Goal: Navigation & Orientation: Find specific page/section

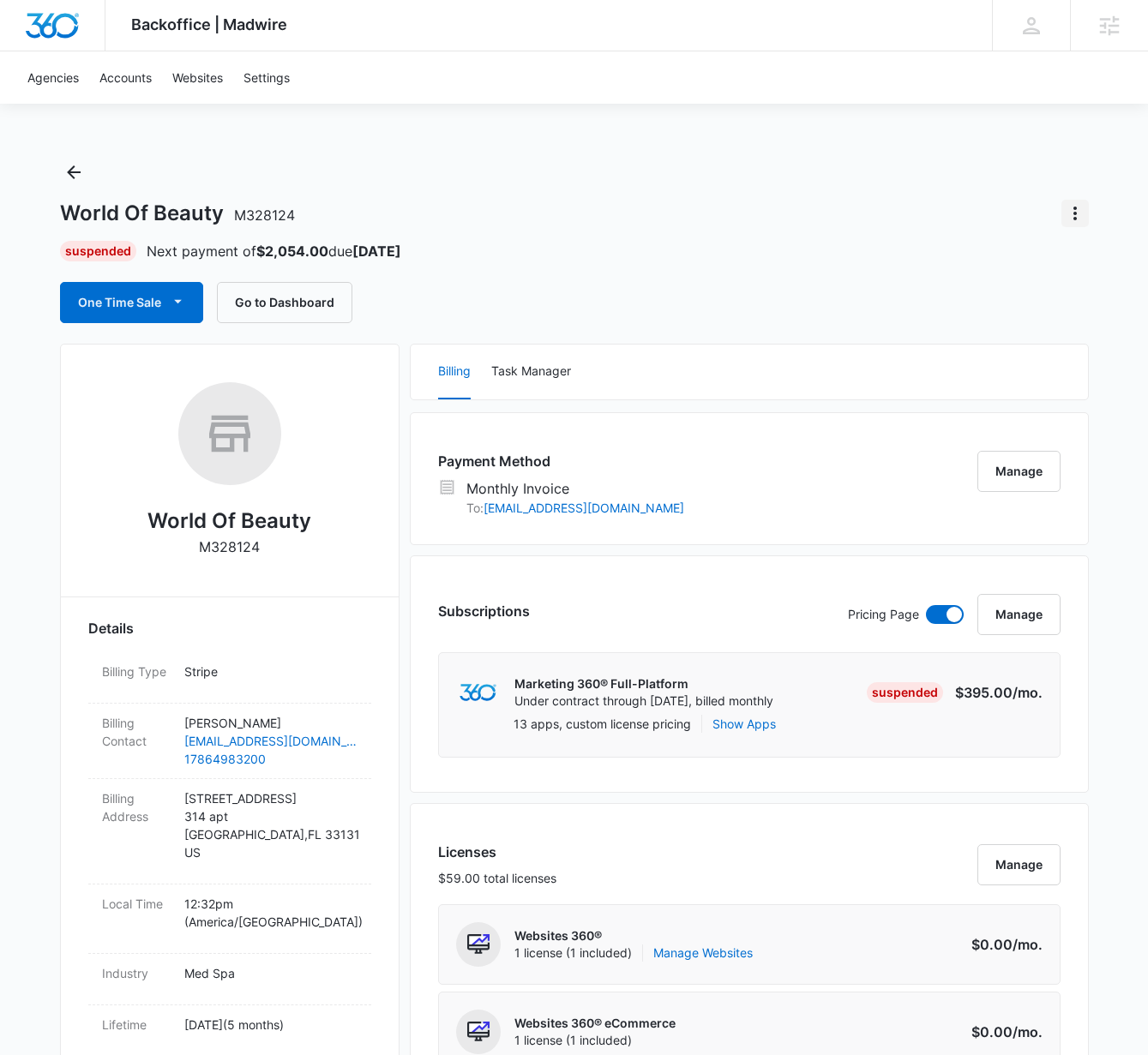
click at [1068, 218] on icon "Actions" at bounding box center [1074, 213] width 20 height 20
click at [1011, 270] on button "Update Status" at bounding box center [1015, 261] width 145 height 26
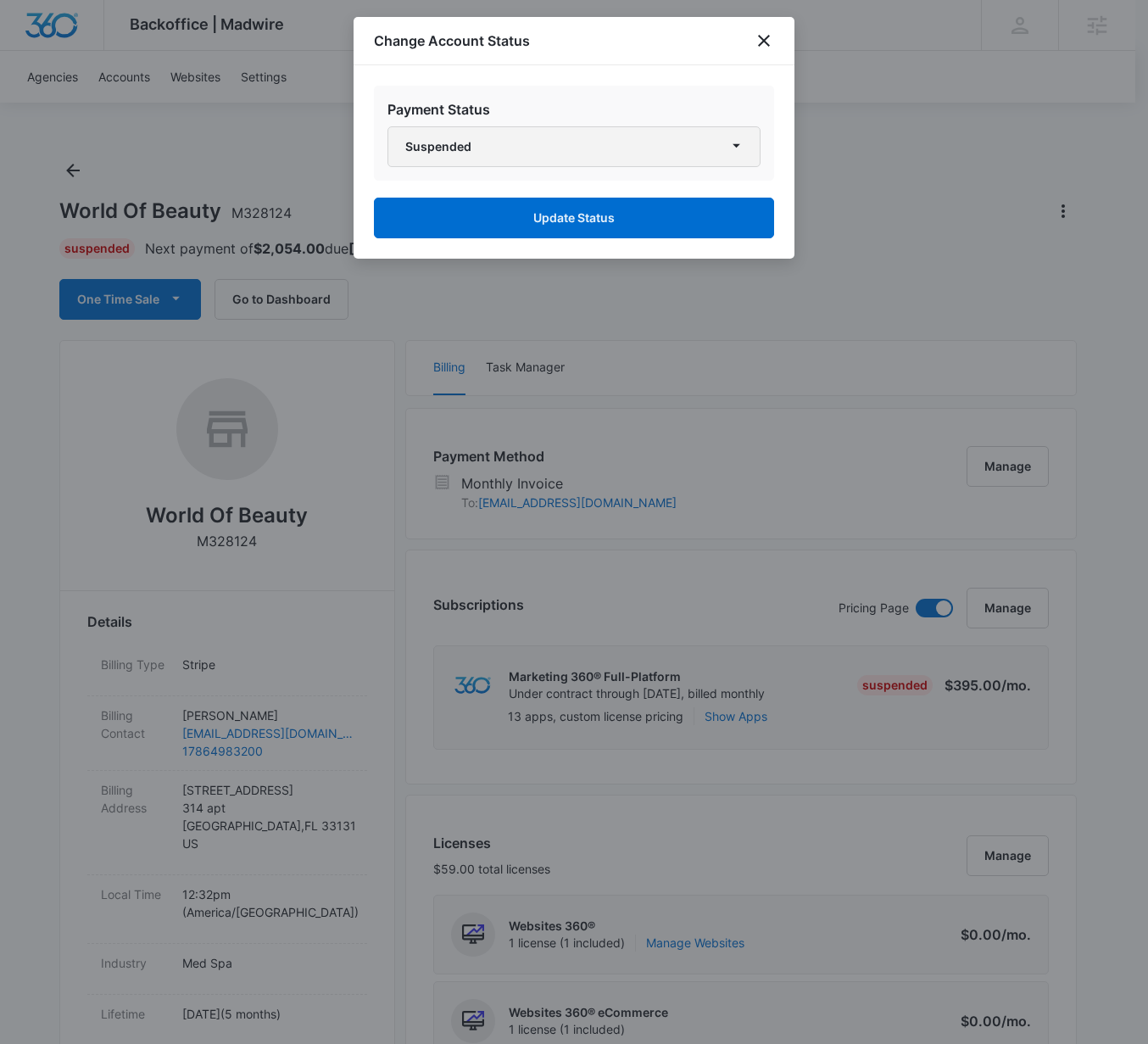
click at [572, 142] on button "Suspended" at bounding box center [574, 147] width 373 height 40
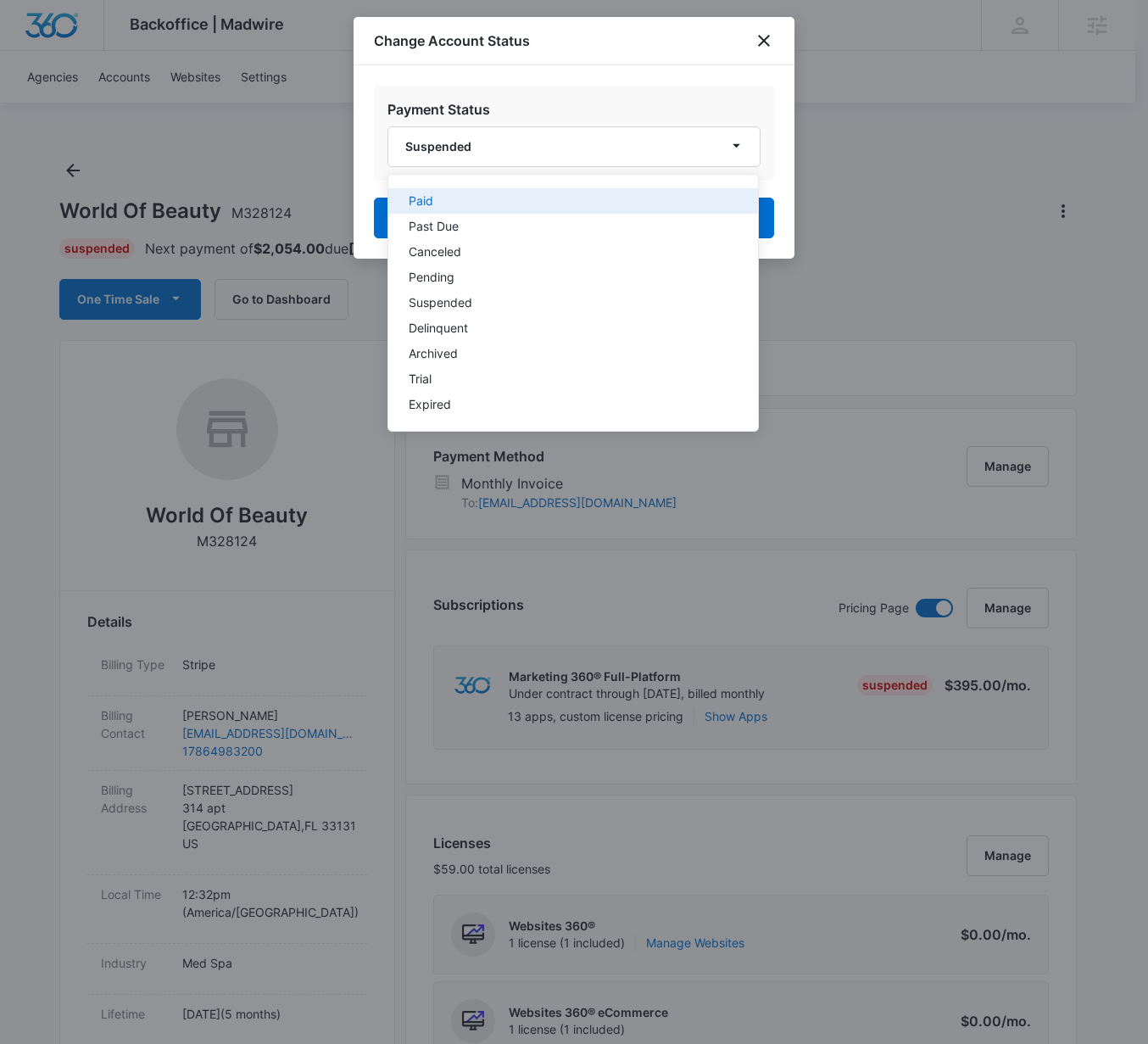
click at [539, 198] on div "Paid" at bounding box center [563, 201] width 309 height 12
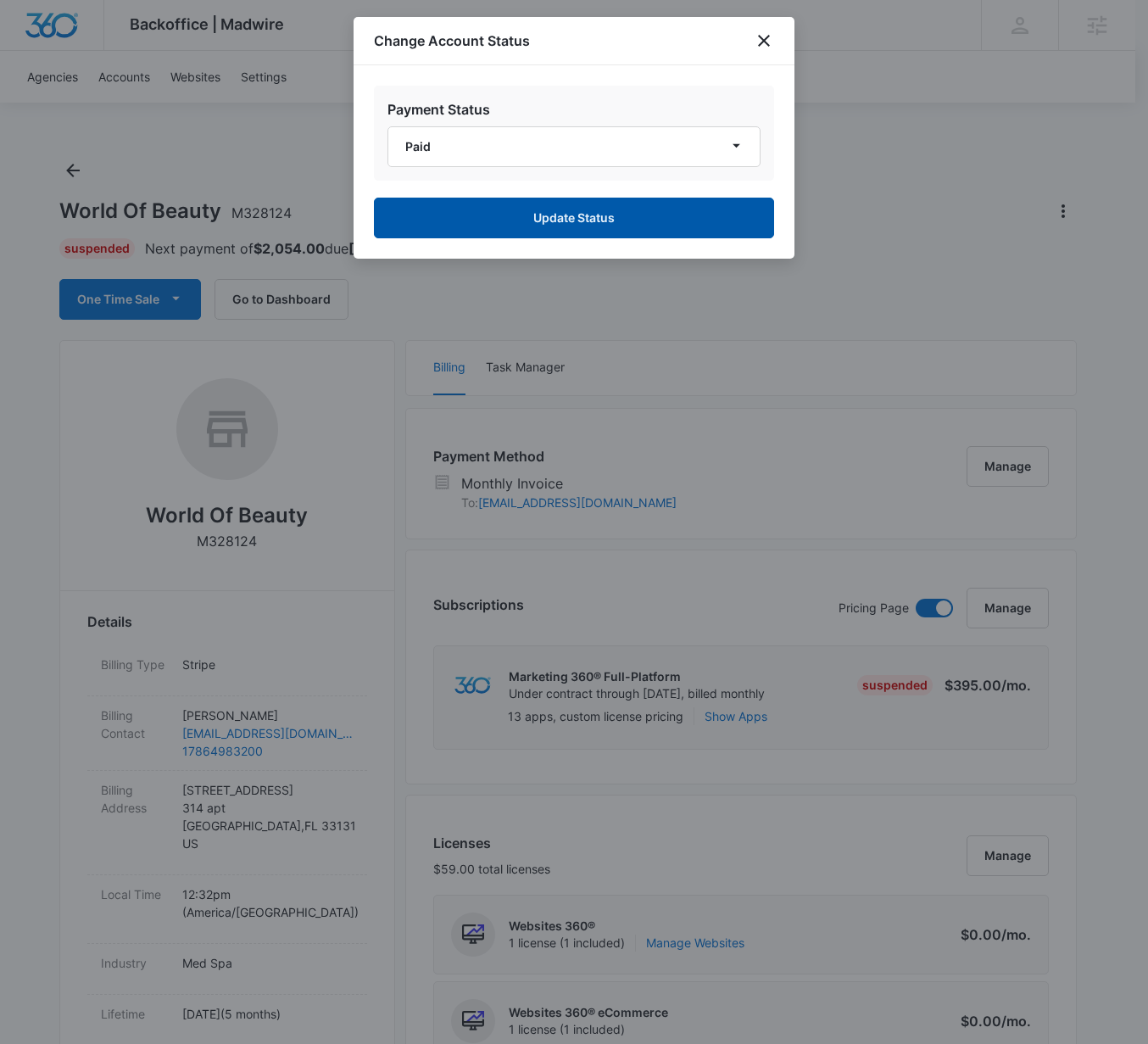
click at [549, 212] on button "Update Status" at bounding box center [574, 218] width 400 height 40
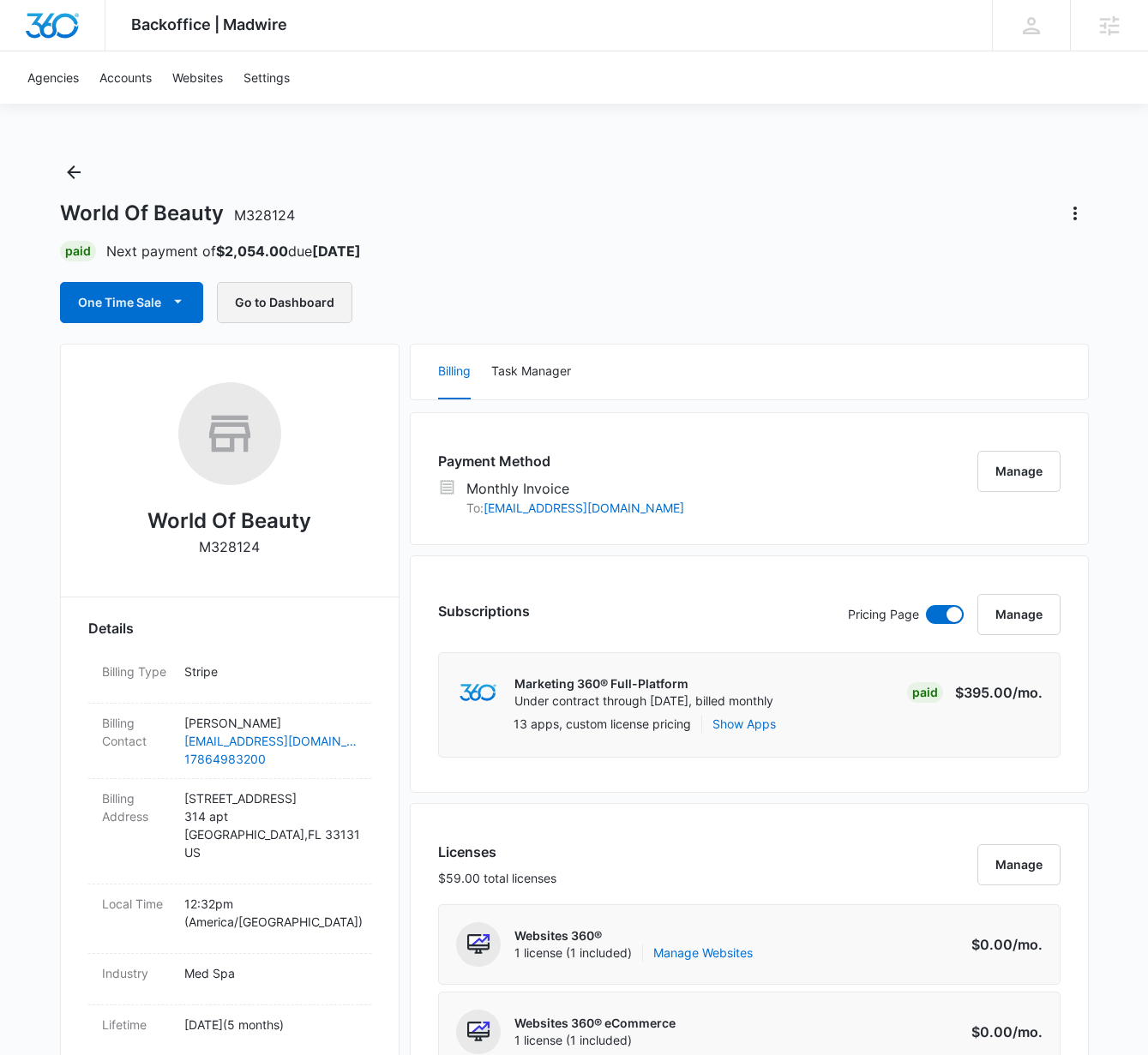
click at [277, 296] on button "Go to Dashboard" at bounding box center [284, 303] width 136 height 41
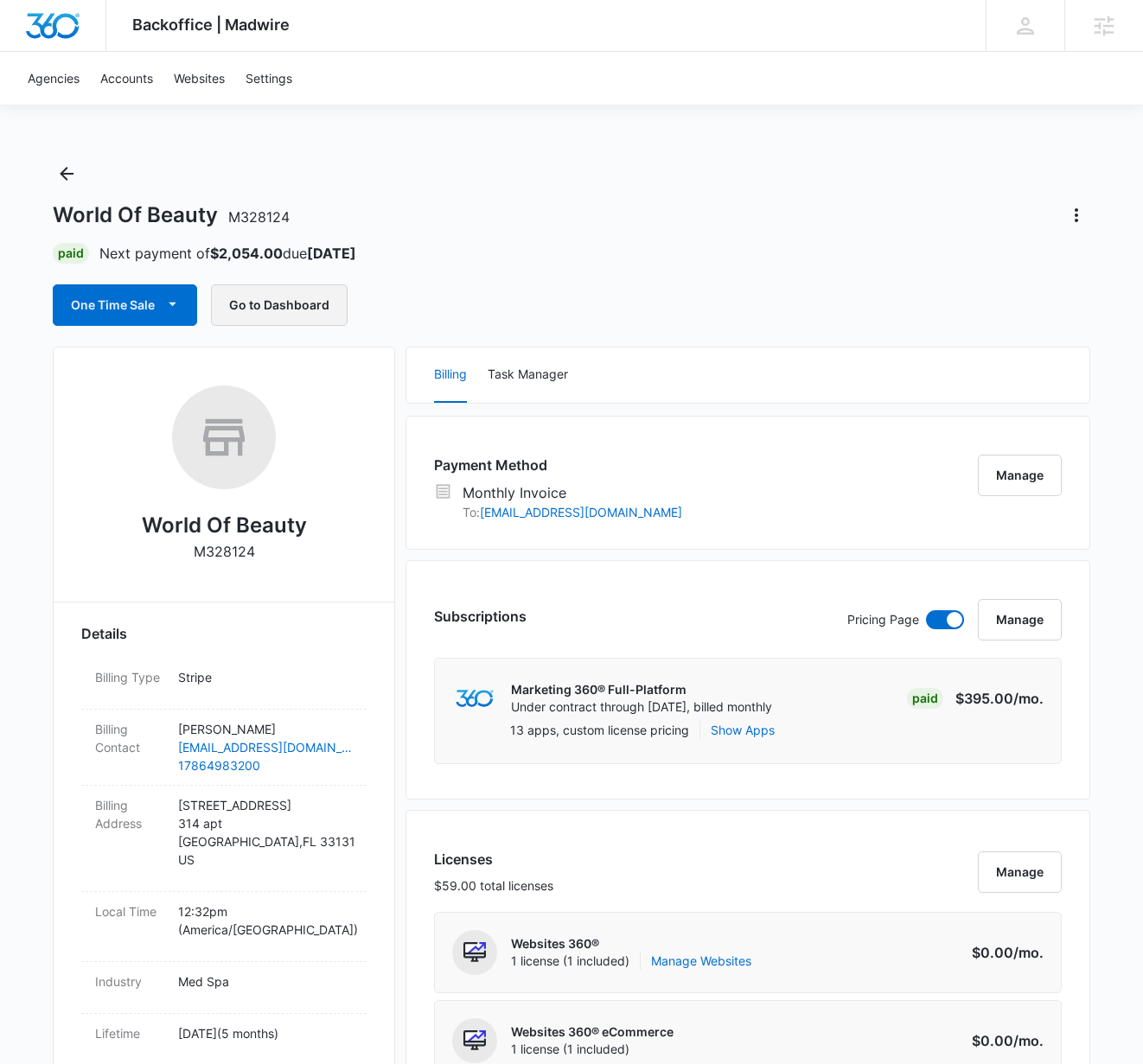
click at [287, 294] on button "Go to Dashboard" at bounding box center [279, 305] width 137 height 41
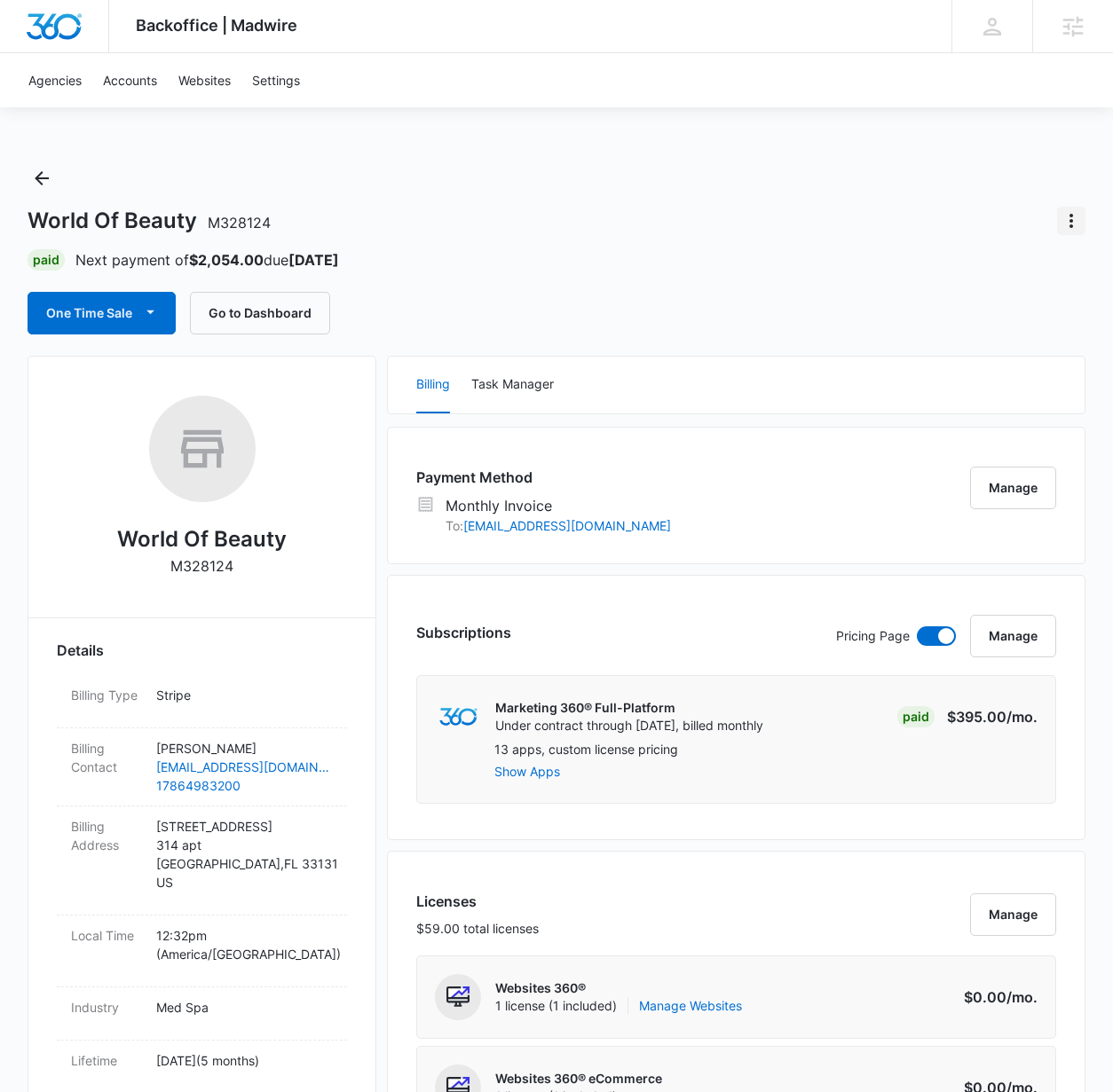
click at [1070, 223] on icon "Actions" at bounding box center [1071, 220] width 21 height 21
click at [998, 274] on div "Update Status" at bounding box center [998, 271] width 87 height 13
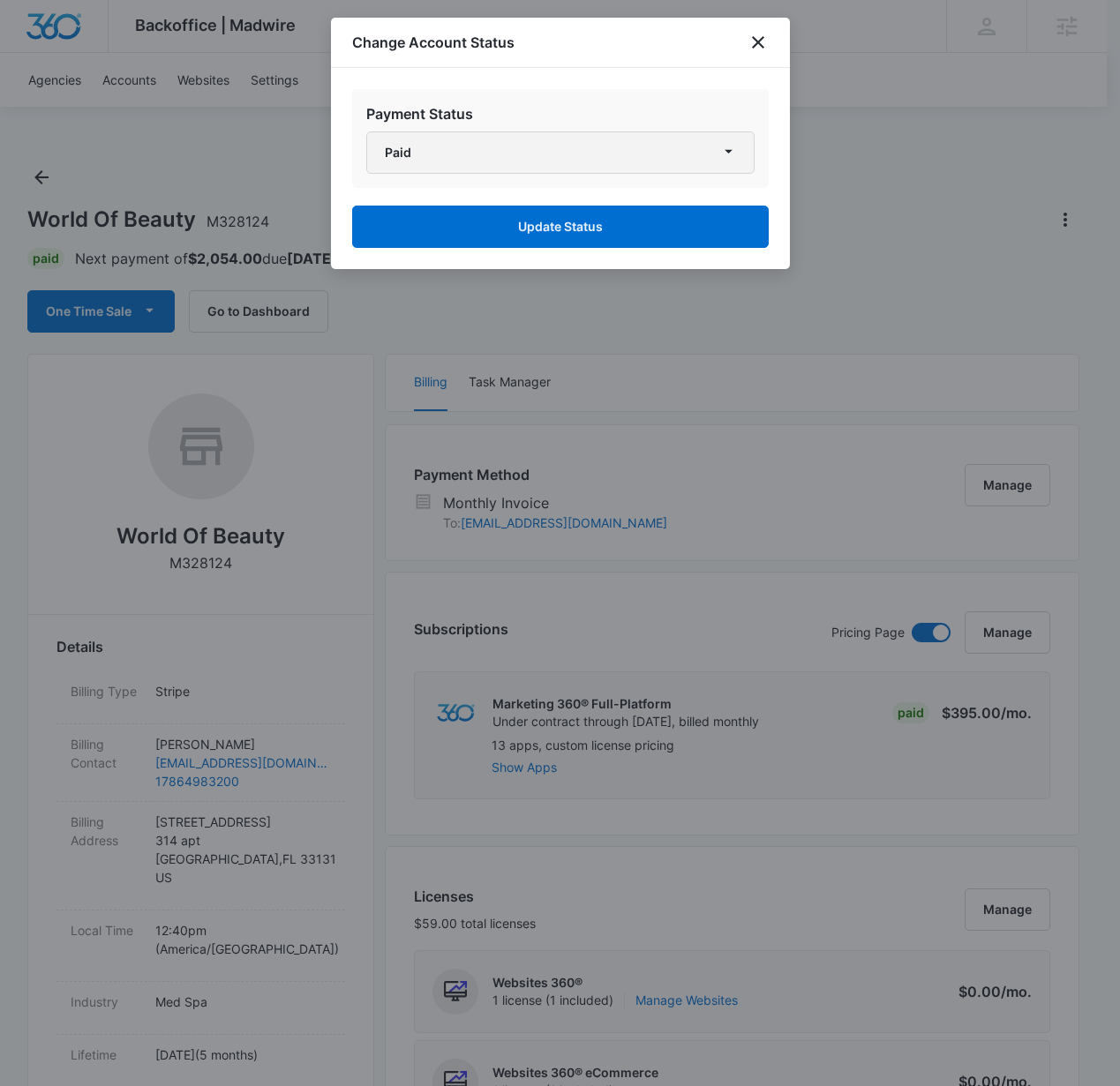
click at [627, 158] on button "Paid" at bounding box center [560, 153] width 388 height 42
click at [940, 287] on div at bounding box center [560, 543] width 1120 height 1086
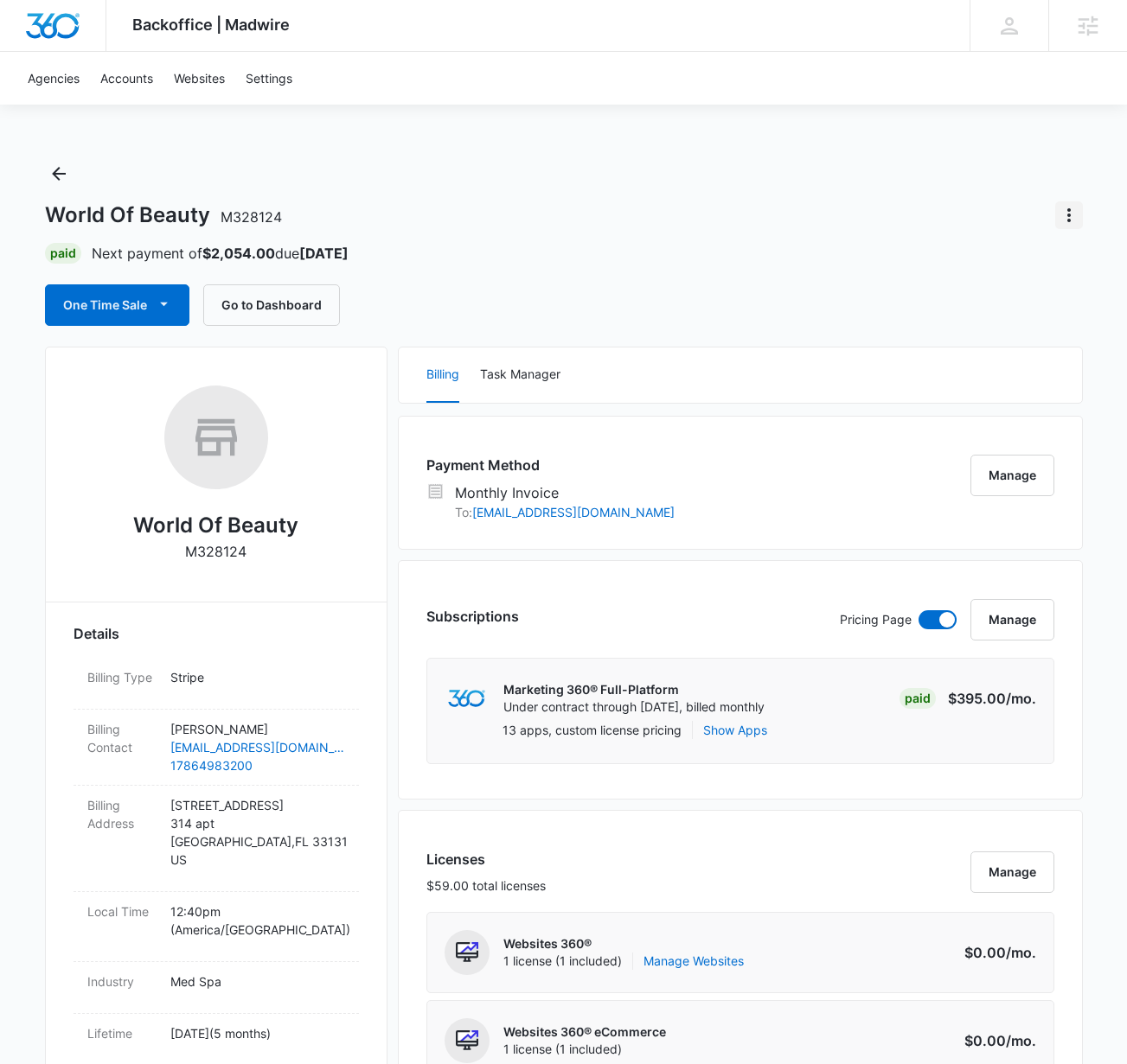
click at [1065, 217] on icon "Actions" at bounding box center [1069, 215] width 21 height 21
click at [1009, 258] on div "Update Status" at bounding box center [998, 264] width 85 height 13
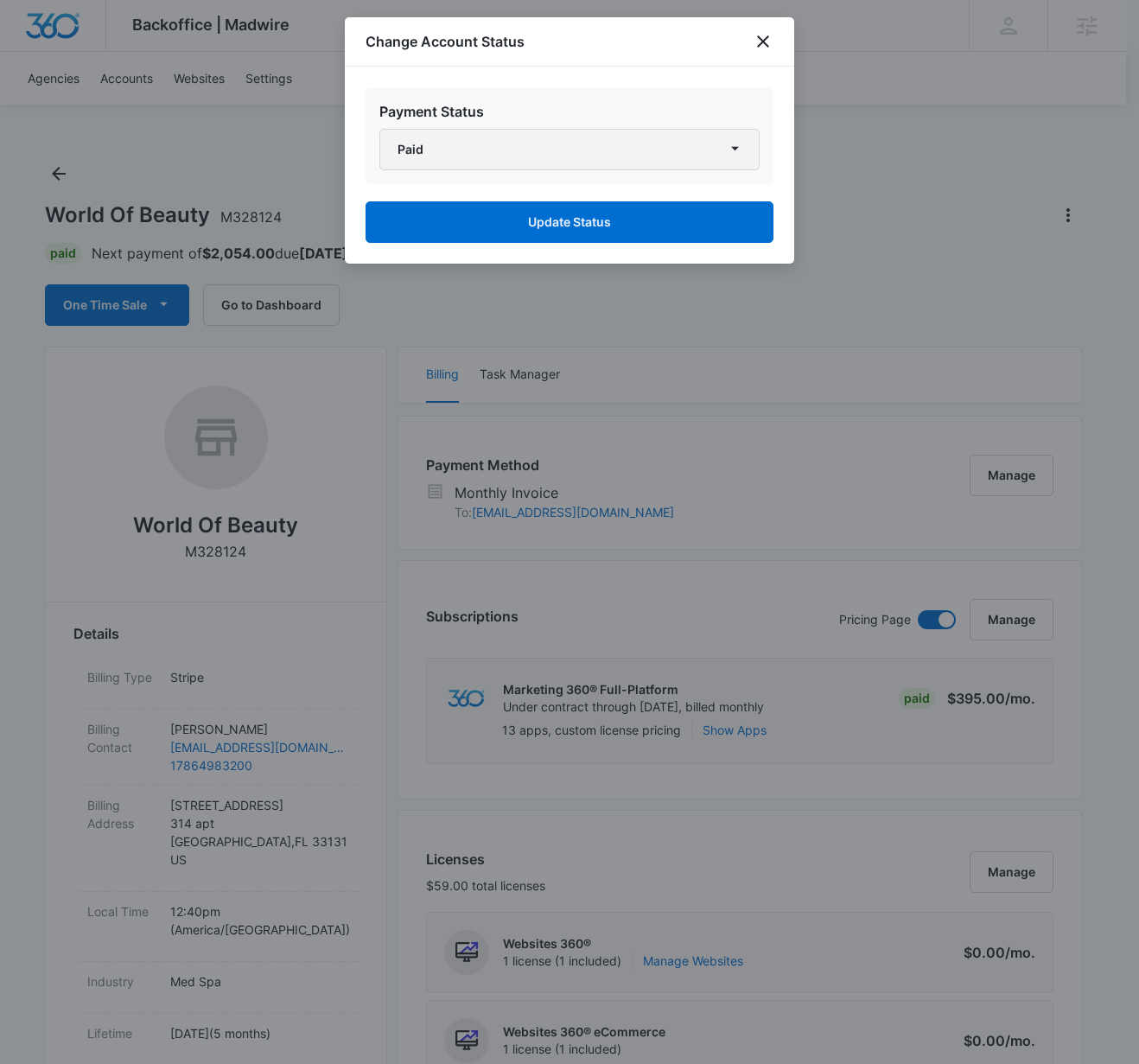
click at [631, 156] on button "Paid" at bounding box center [569, 149] width 380 height 41
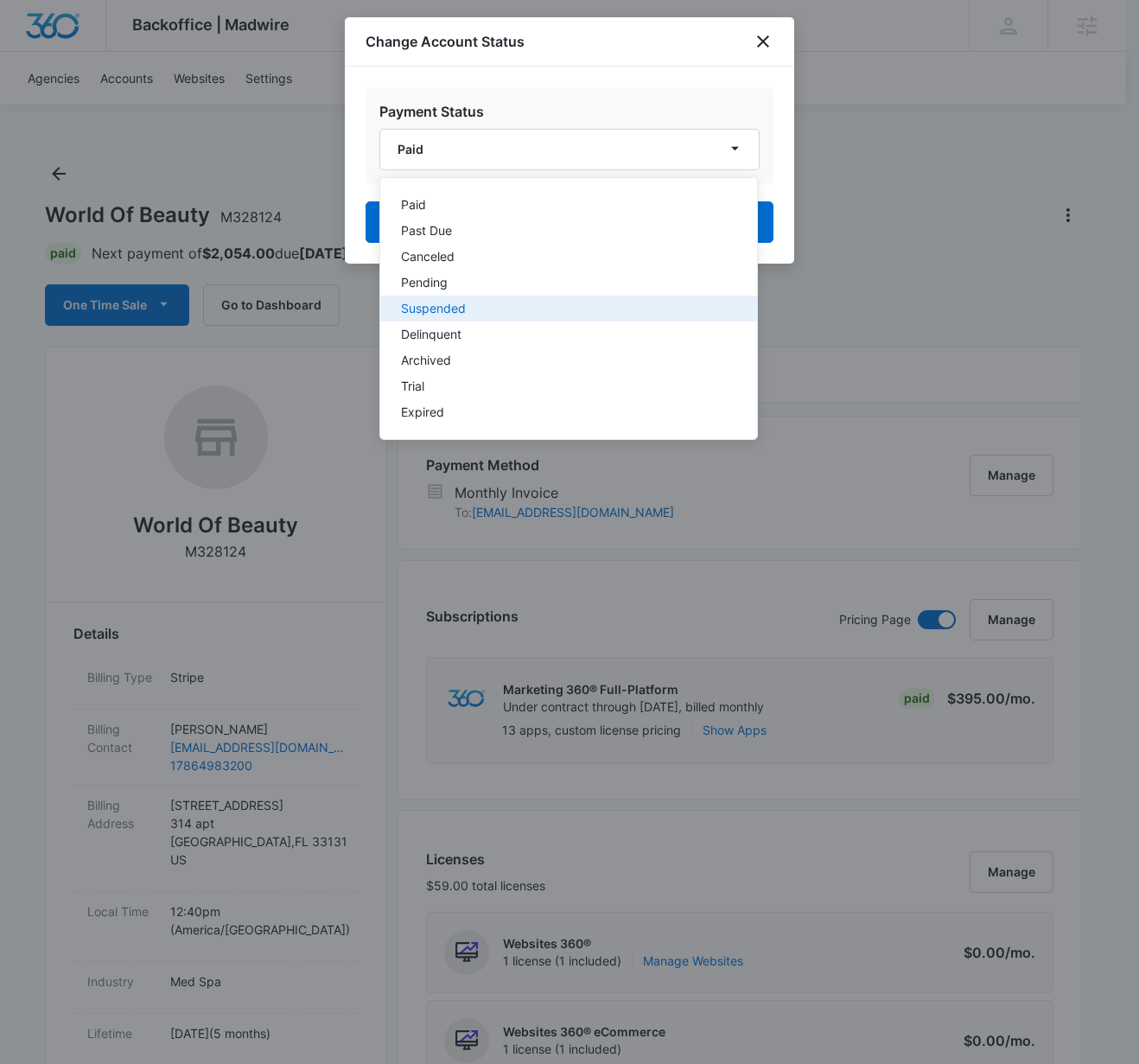
click at [551, 305] on div "Suspended" at bounding box center [558, 309] width 315 height 13
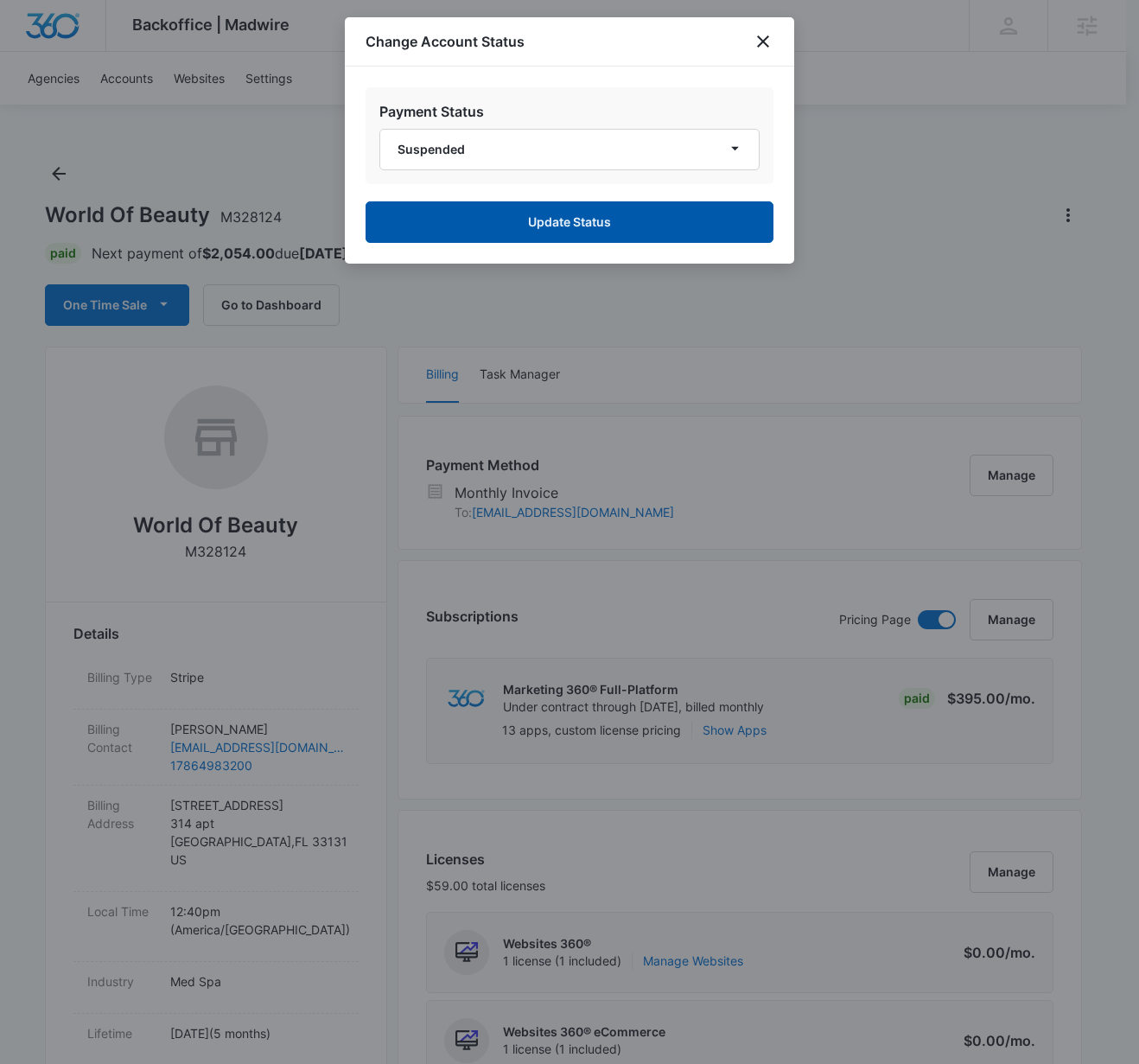
click at [607, 223] on button "Update Status" at bounding box center [570, 222] width 408 height 41
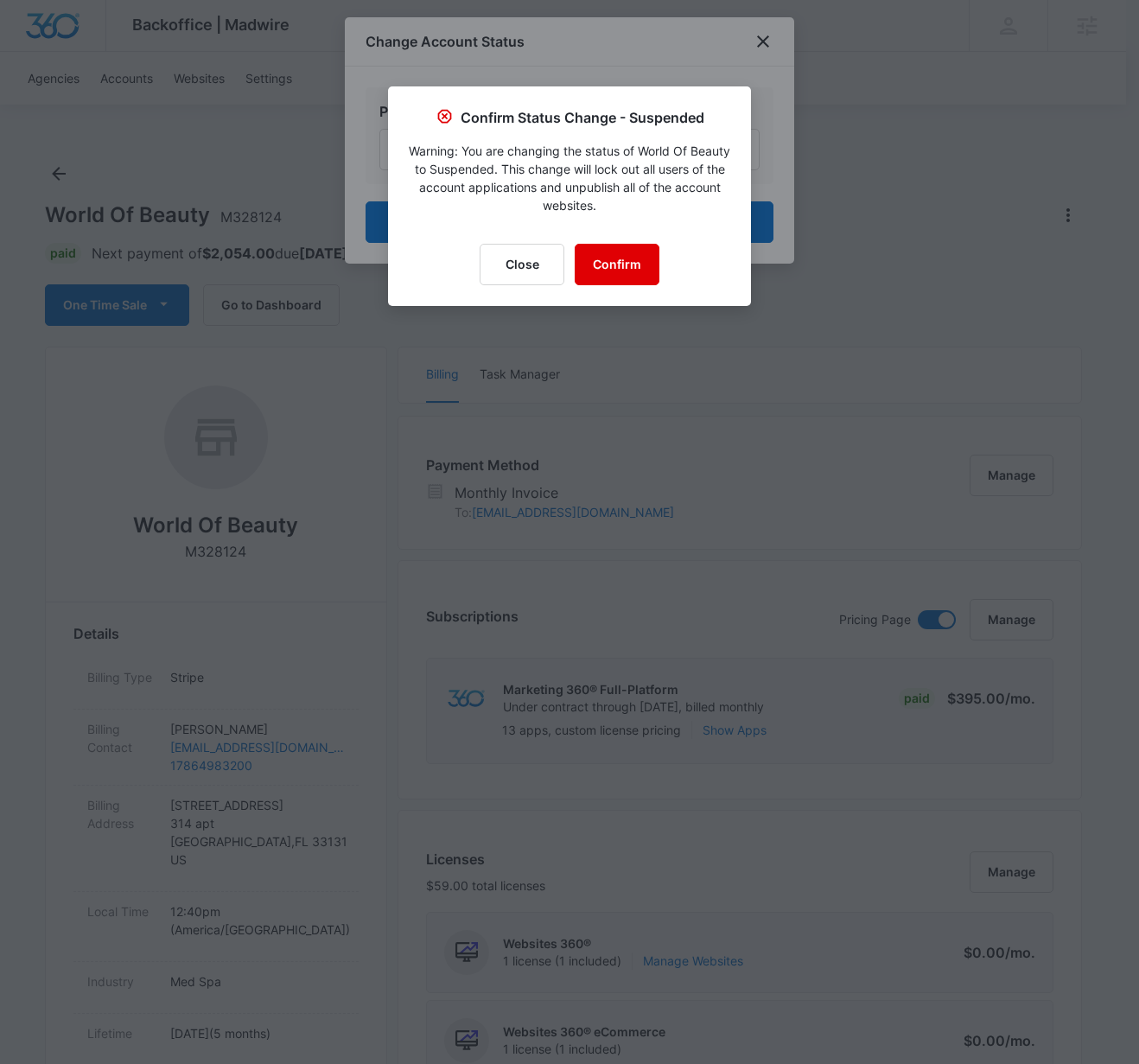
click at [611, 265] on button "Confirm" at bounding box center [616, 264] width 85 height 41
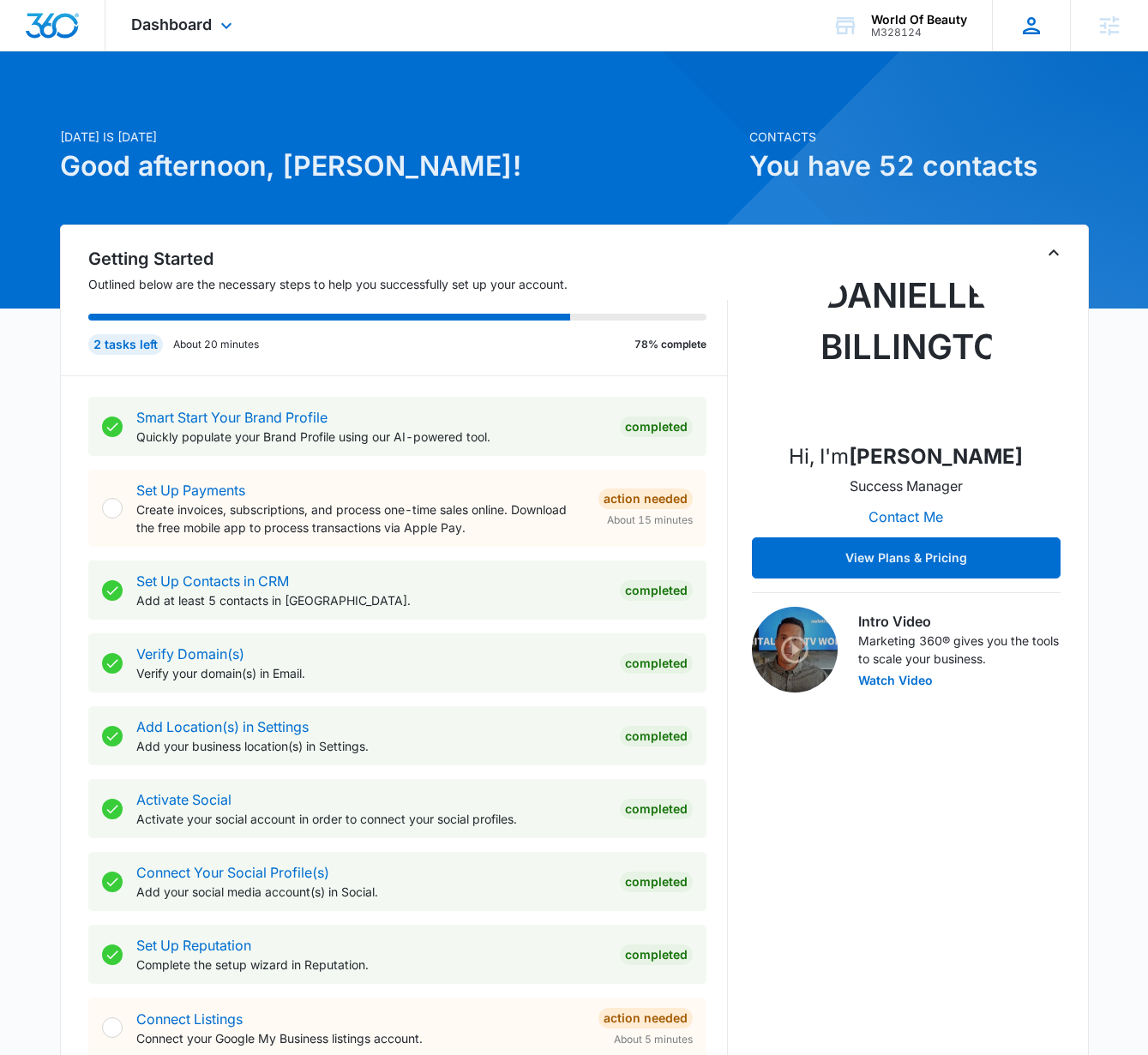
click at [1026, 28] on icon at bounding box center [1031, 25] width 17 height 17
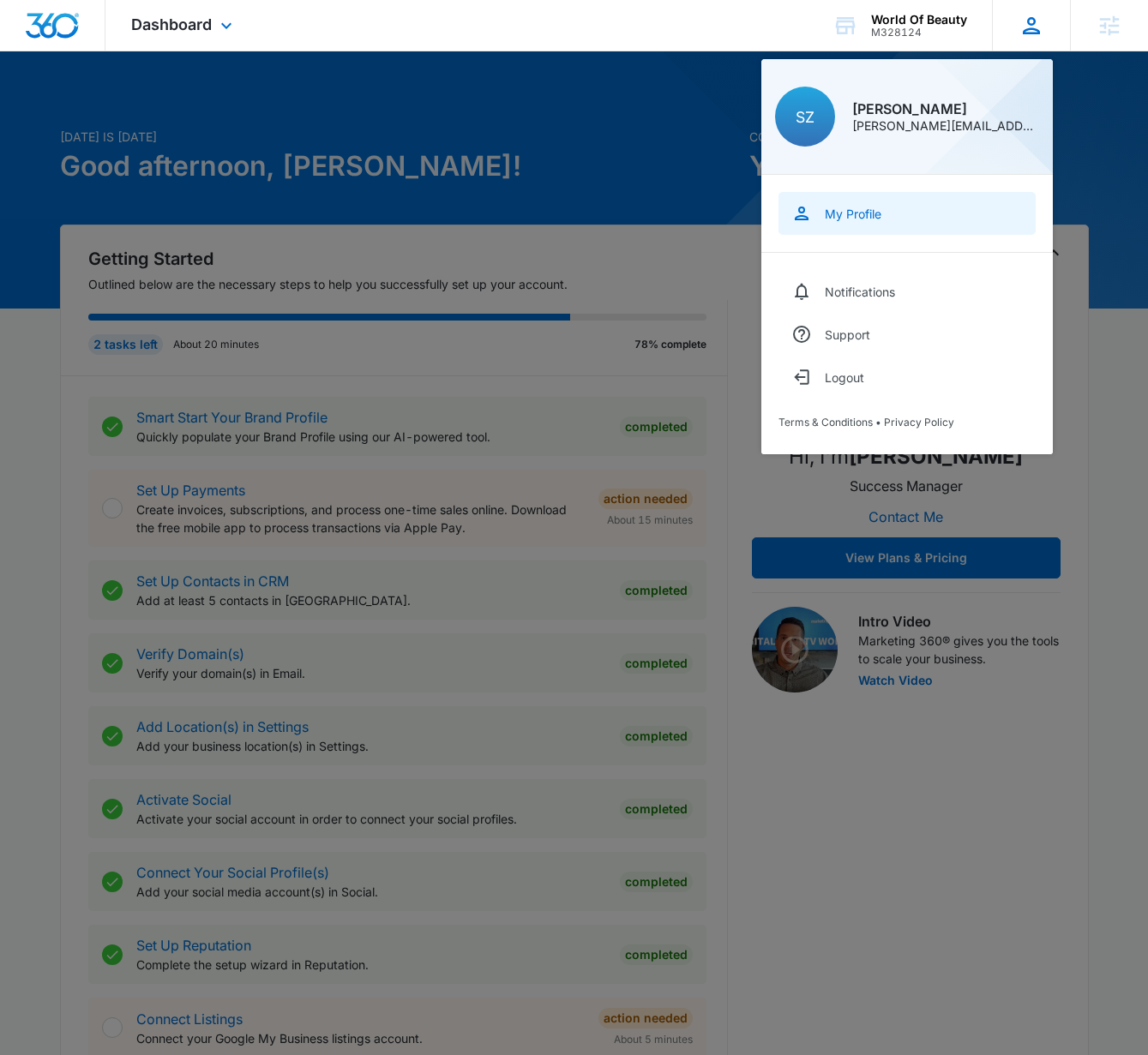
click at [873, 217] on div "My Profile" at bounding box center [853, 214] width 57 height 14
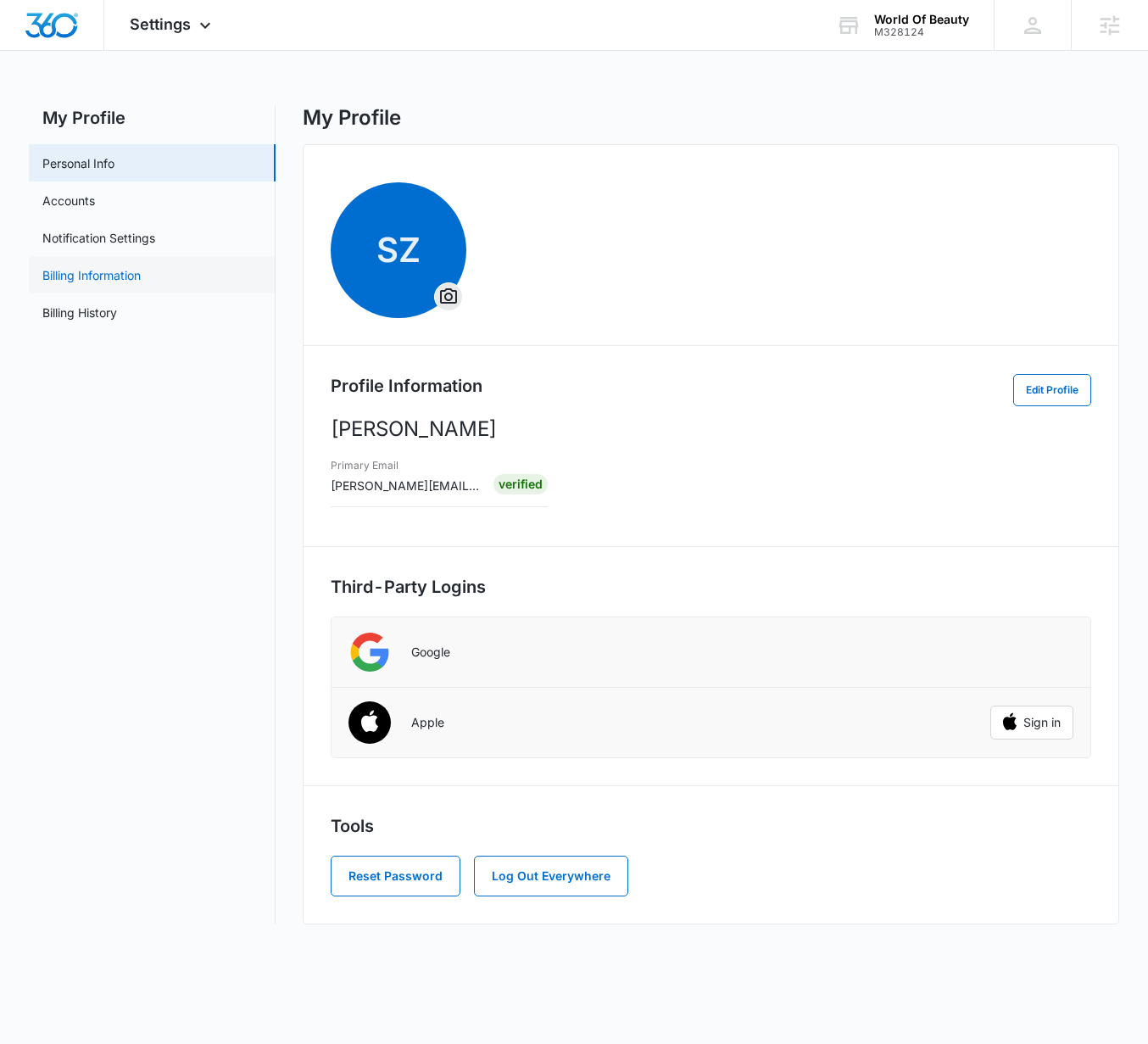
click at [113, 283] on link "Billing Information" at bounding box center [91, 275] width 98 height 18
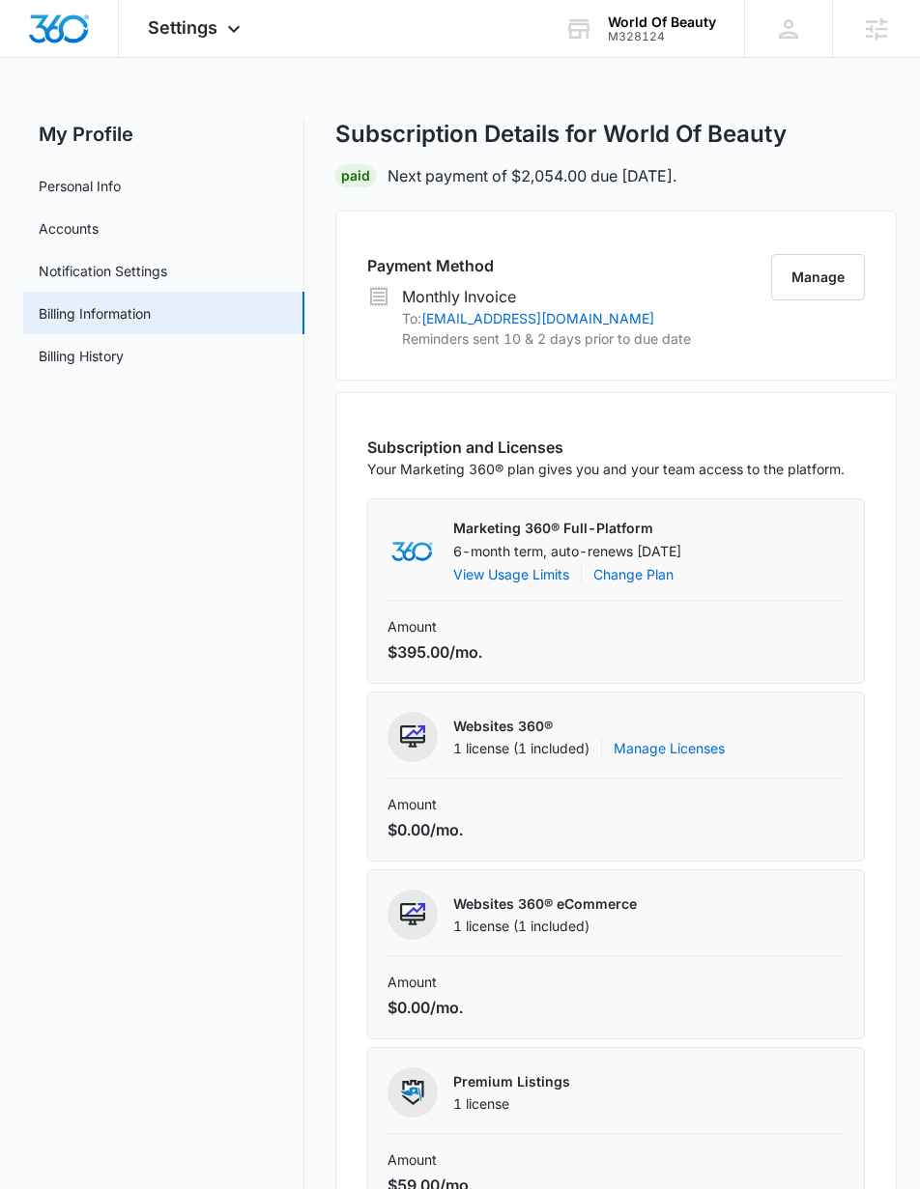
click at [288, 468] on nav "My Profile Personal Info Accounts Notification Settings Billing Information Bil…" at bounding box center [163, 1034] width 281 height 1828
click at [809, 278] on button "Manage" at bounding box center [818, 277] width 94 height 46
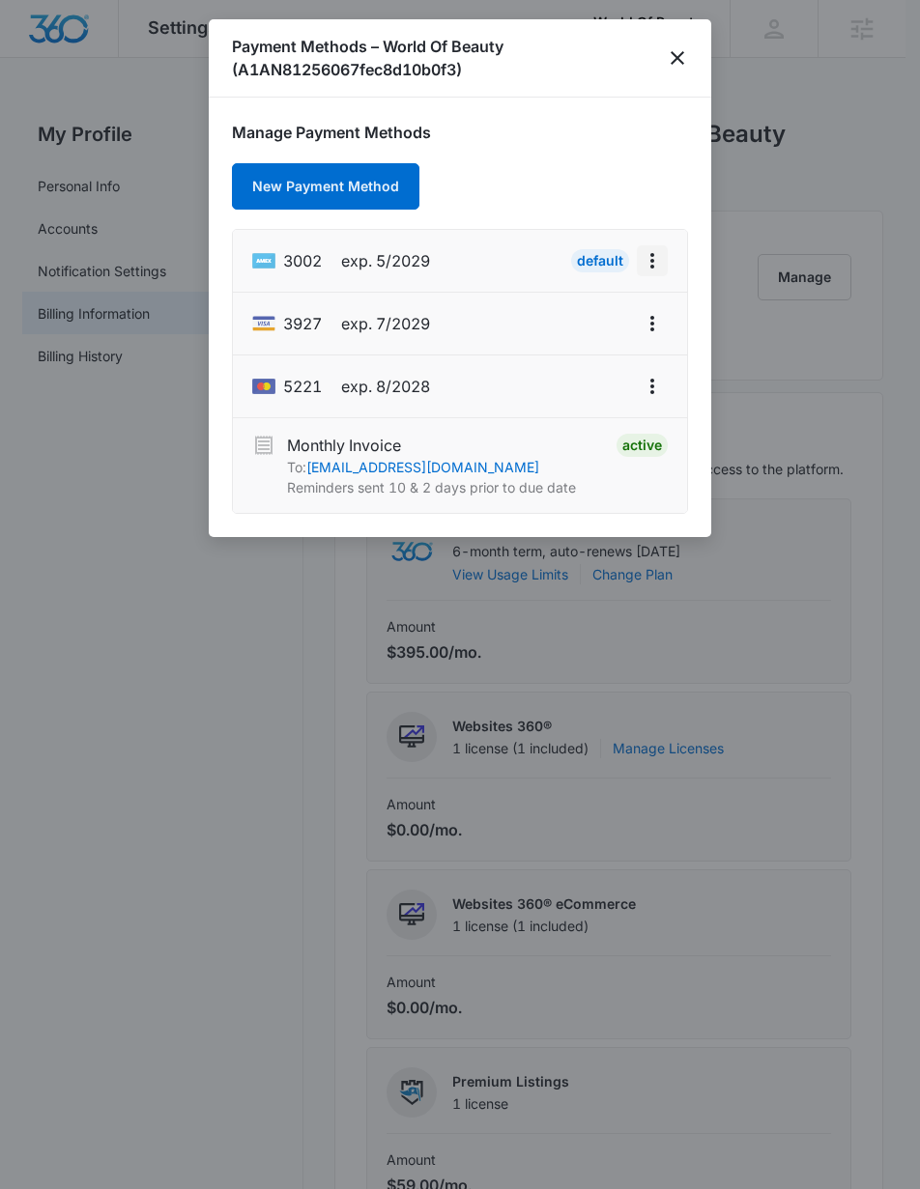
click at [658, 271] on icon "actions.viewMore" at bounding box center [652, 260] width 23 height 23
click at [670, 56] on icon "close" at bounding box center [677, 57] width 23 height 23
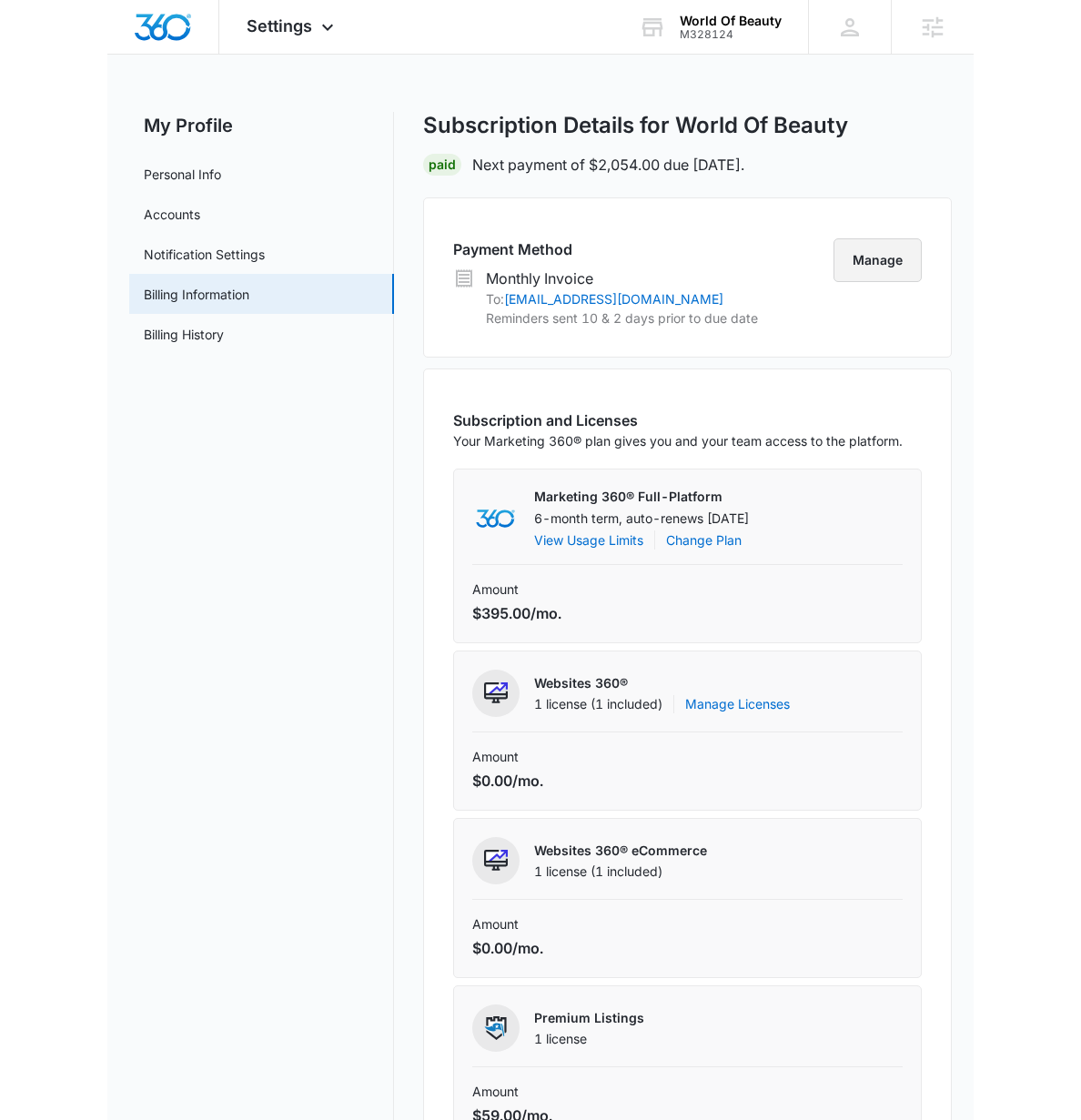
scroll to position [6, 0]
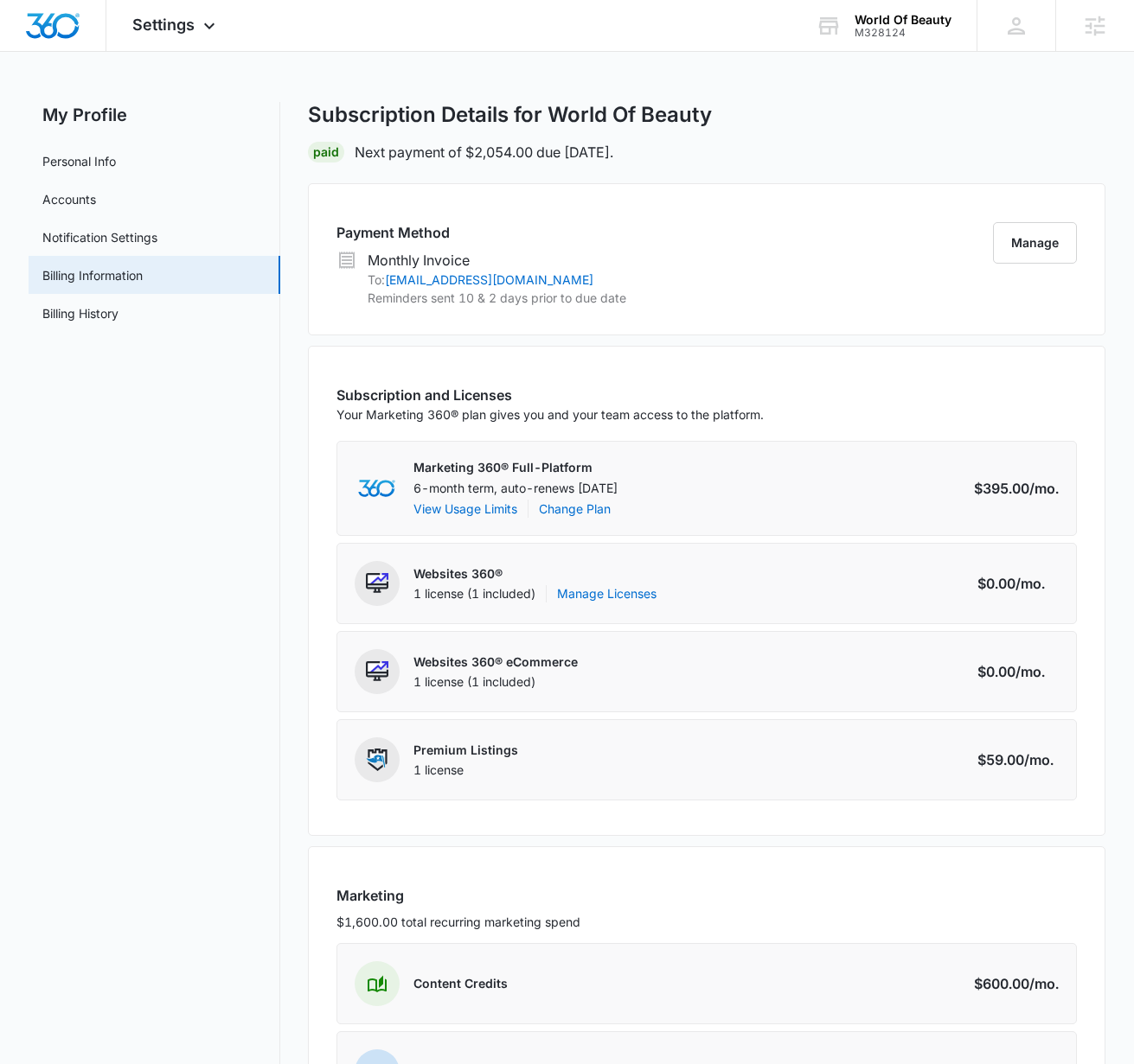
click at [1108, 191] on main "My Profile Personal Info Accounts Notification Settings Billing Information Bil…" at bounding box center [567, 708] width 1134 height 1213
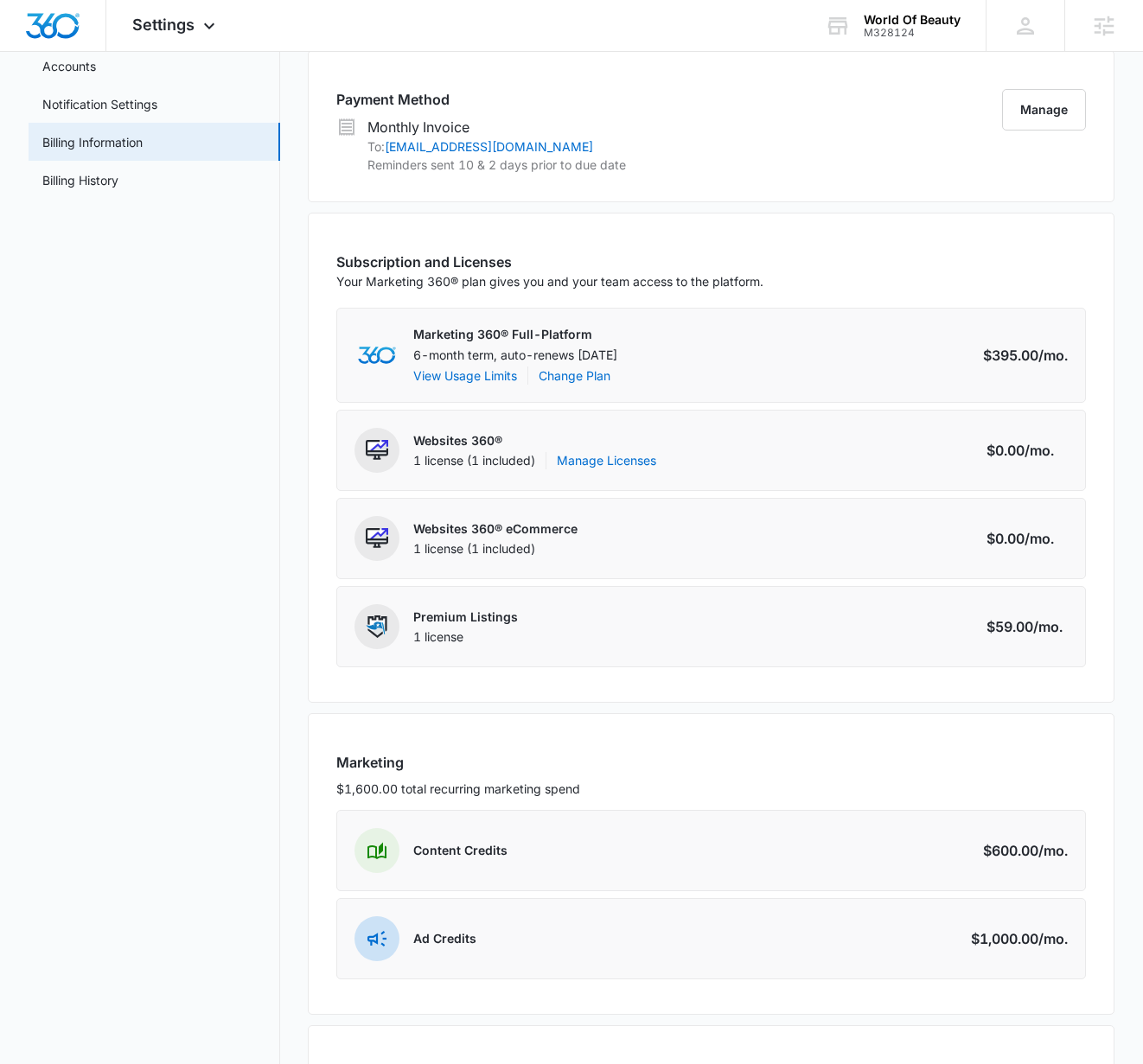
scroll to position [0, 0]
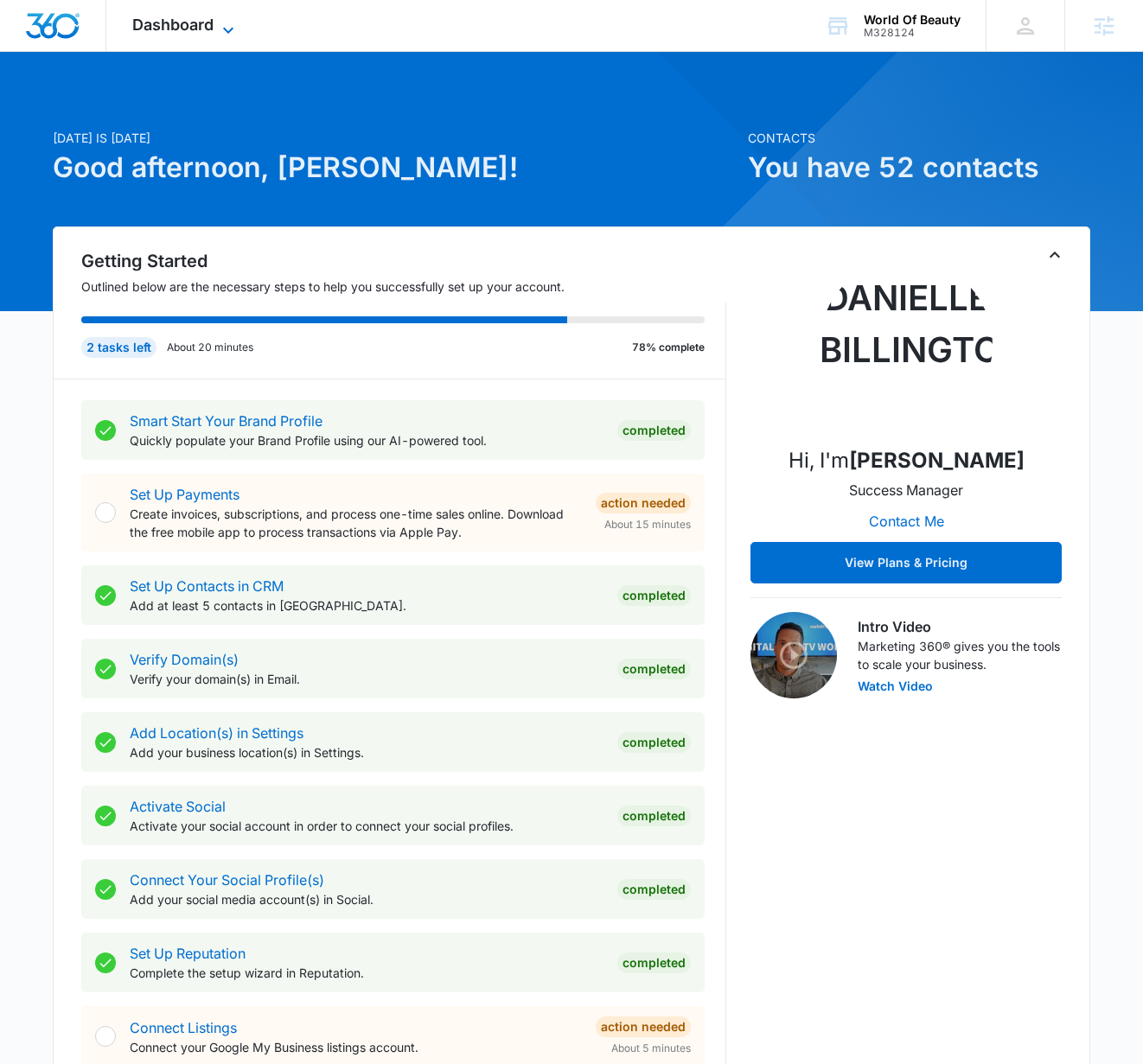
click at [170, 26] on span "Dashboard" at bounding box center [173, 24] width 81 height 18
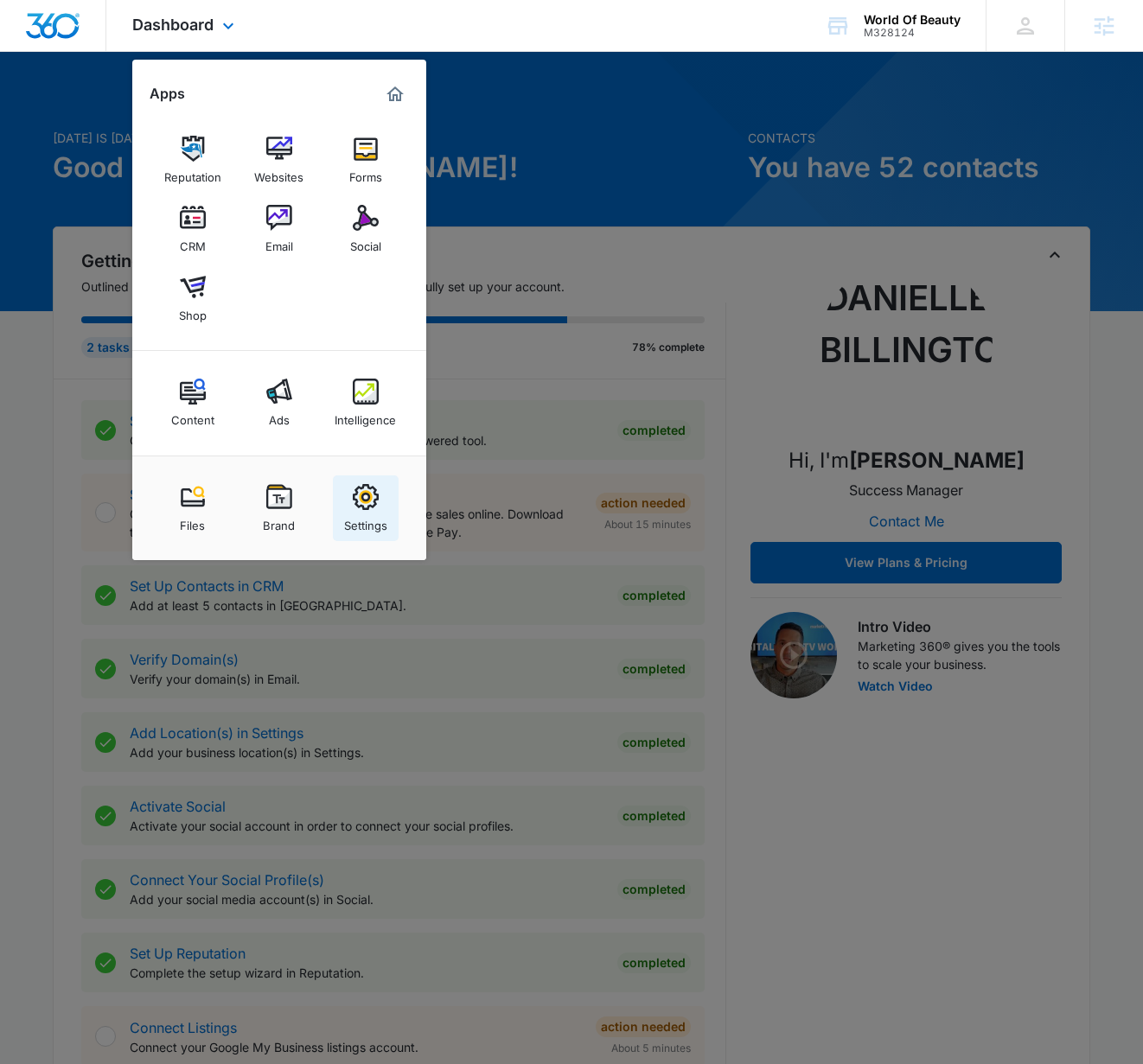
click at [372, 530] on div "Settings" at bounding box center [366, 521] width 43 height 22
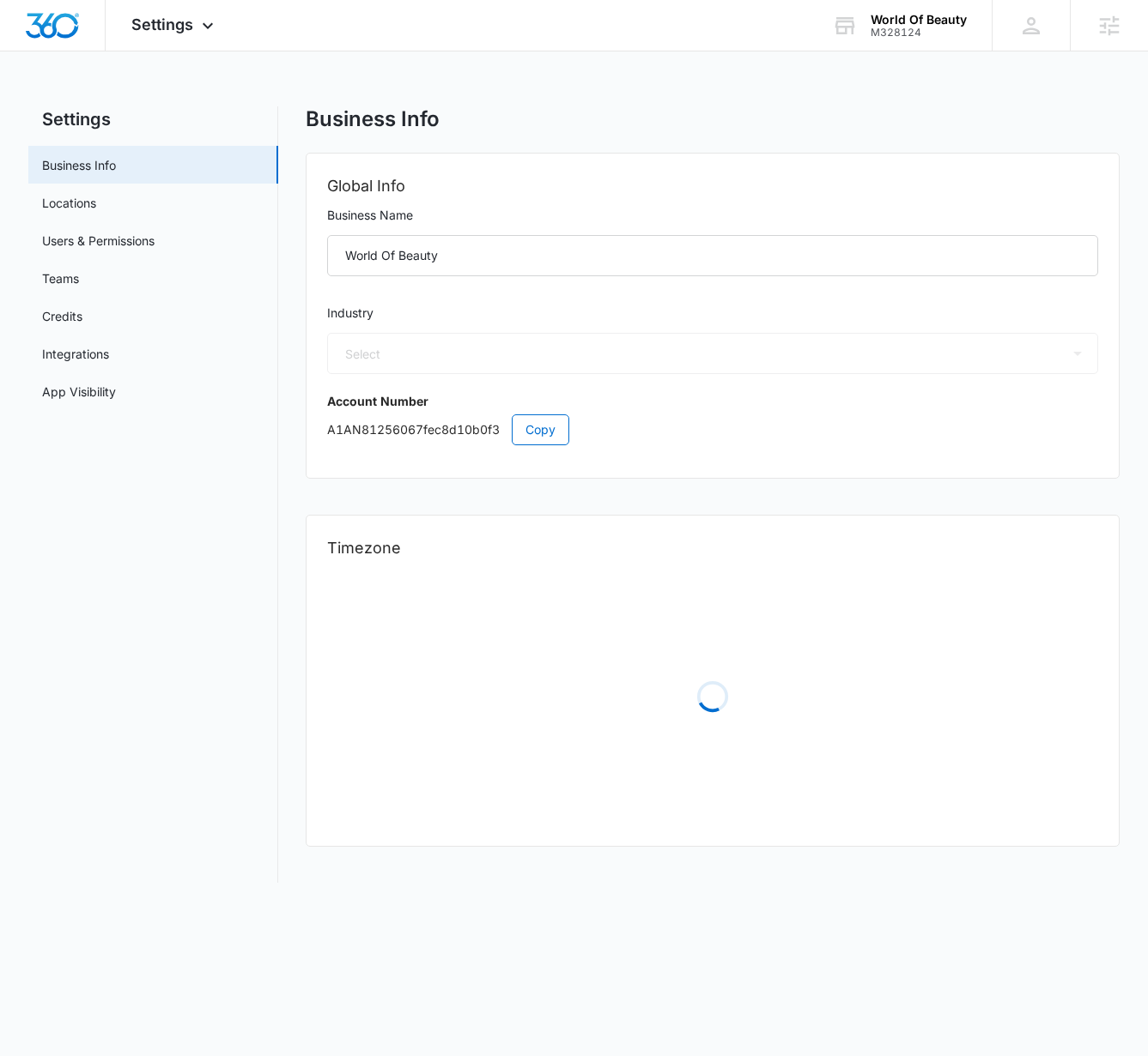
select select "14"
select select "US"
select select "America/Denver"
click at [63, 241] on link "Users & Permissions" at bounding box center [98, 241] width 113 height 18
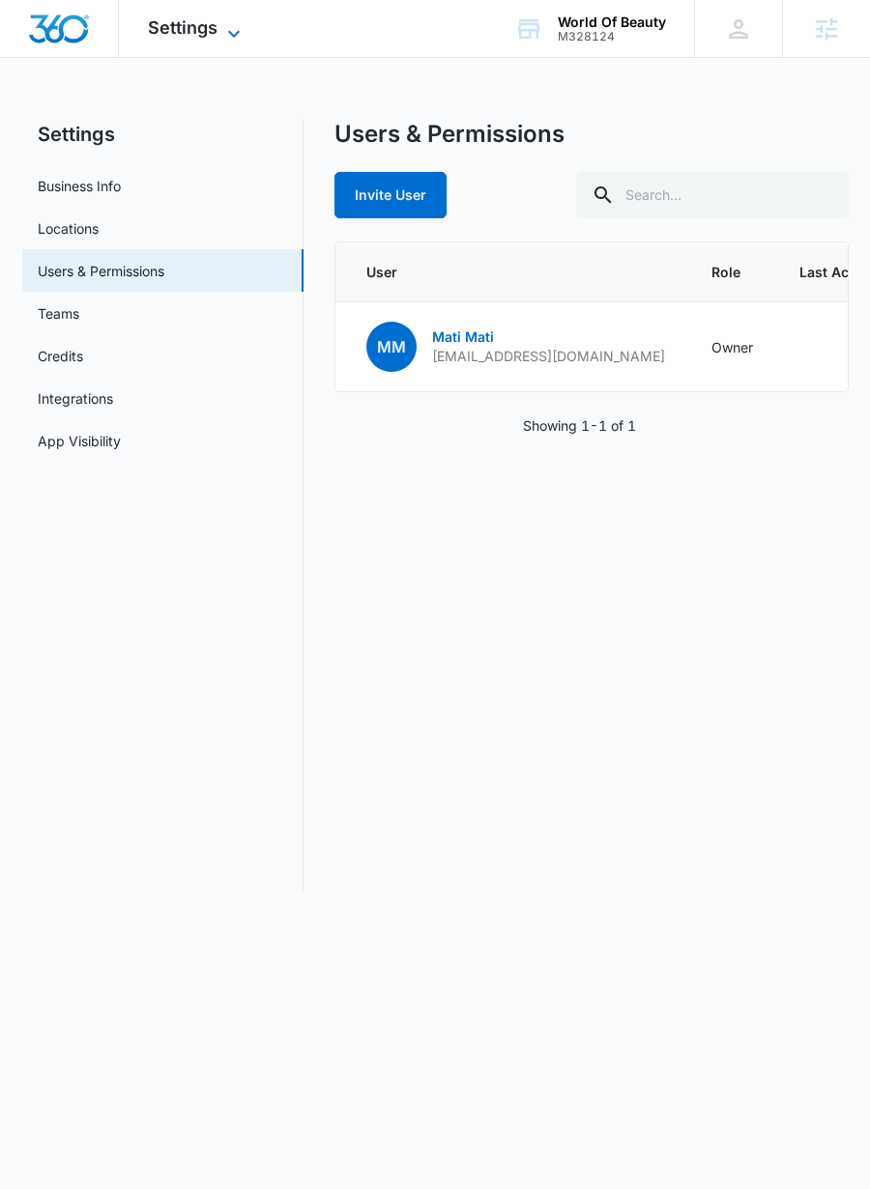
click at [211, 28] on span "Settings" at bounding box center [183, 27] width 70 height 20
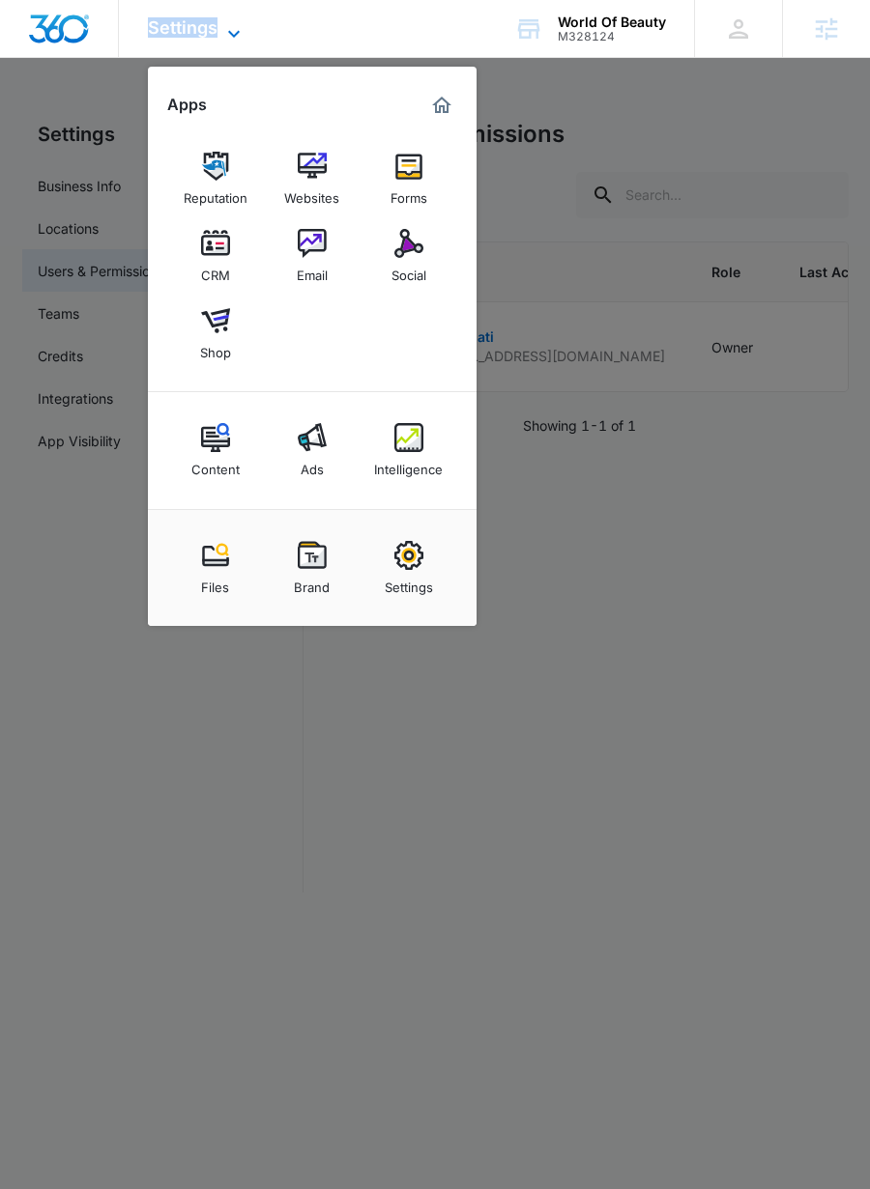
click at [211, 28] on span "Settings" at bounding box center [183, 27] width 70 height 20
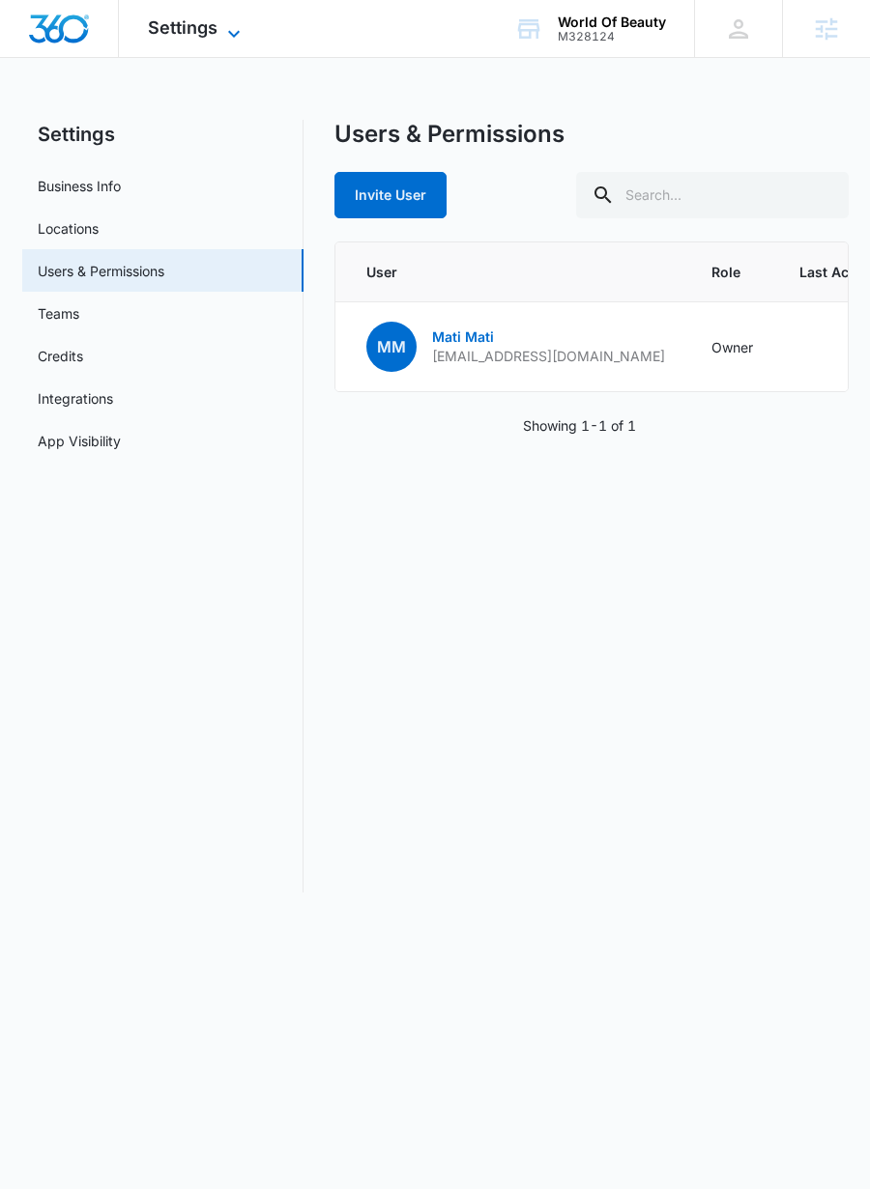
click at [232, 36] on icon at bounding box center [233, 33] width 23 height 23
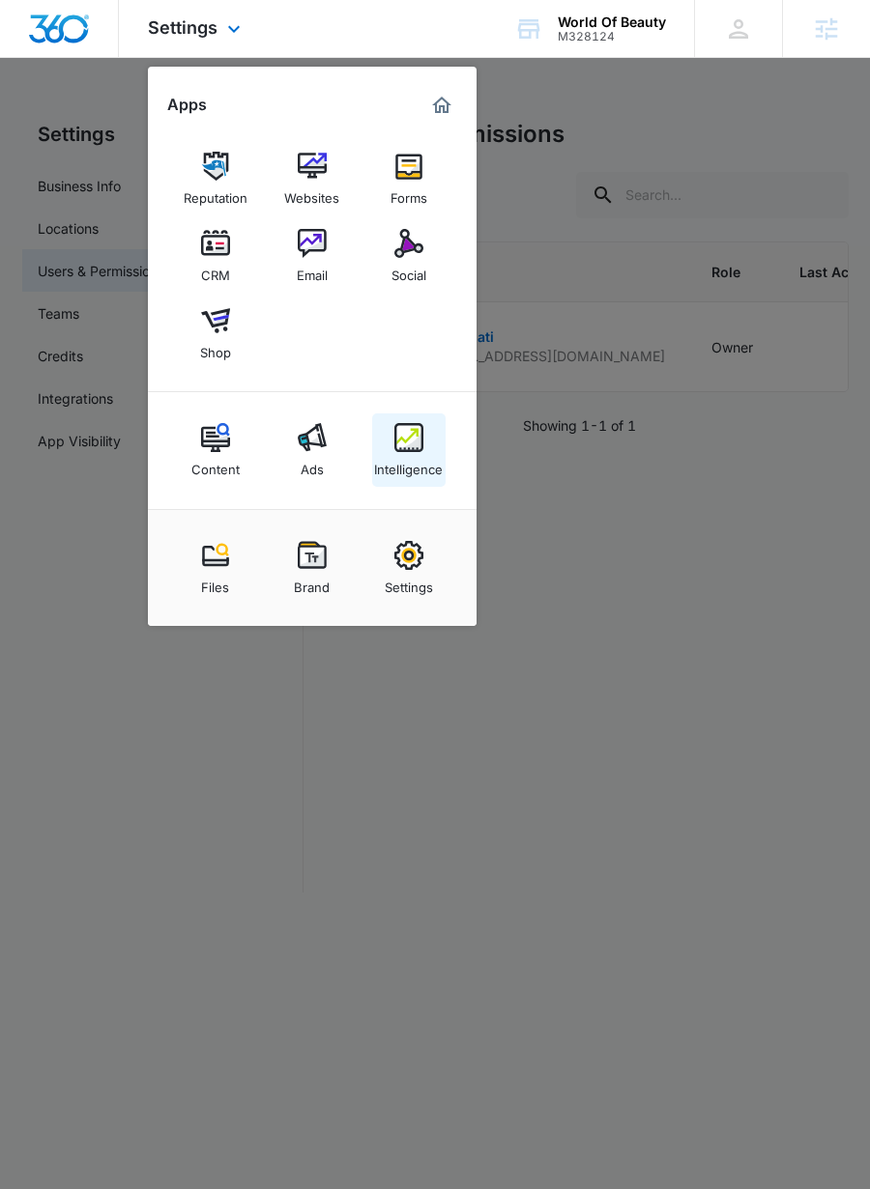
click at [399, 454] on div "Intelligence" at bounding box center [408, 464] width 69 height 25
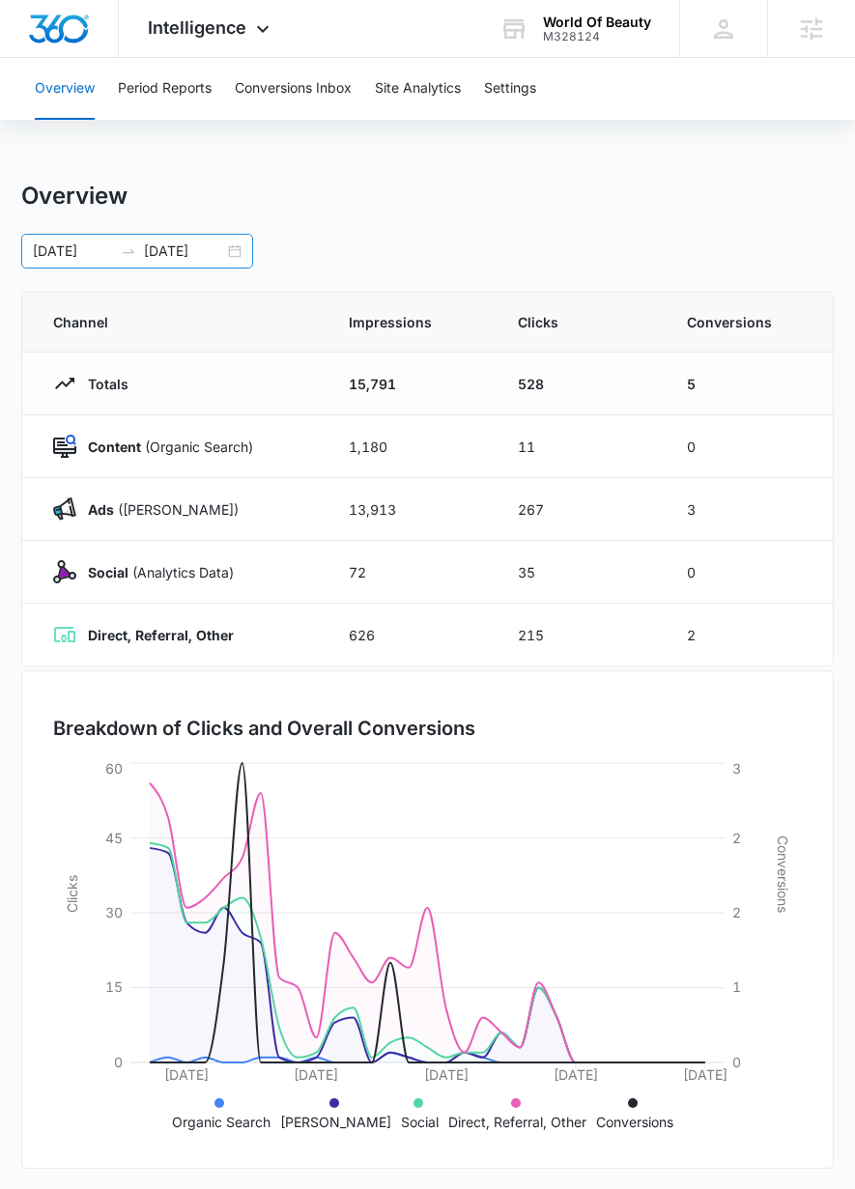
click at [103, 253] on input "09/02/2025" at bounding box center [73, 251] width 80 height 21
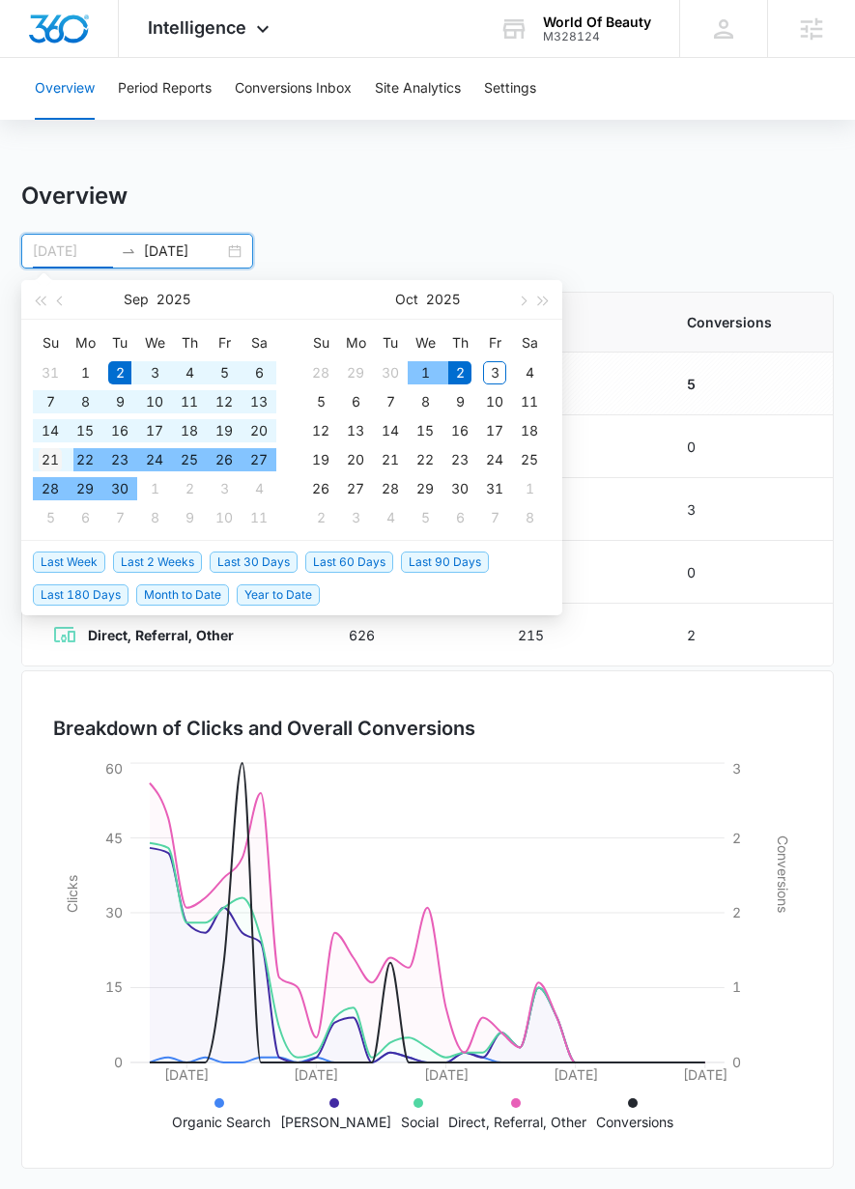
type input "09/21/2025"
click at [44, 459] on div "21" at bounding box center [50, 459] width 23 height 23
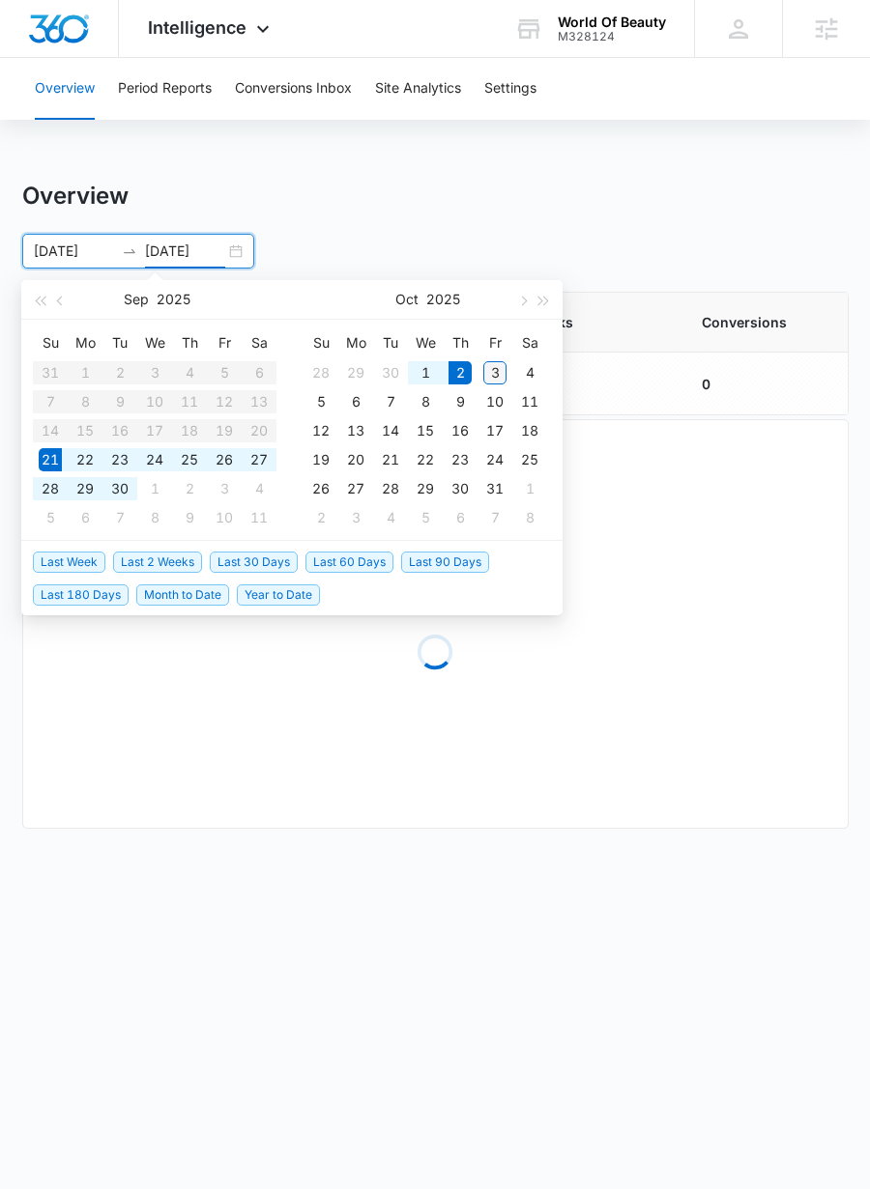
type input "10/03/2025"
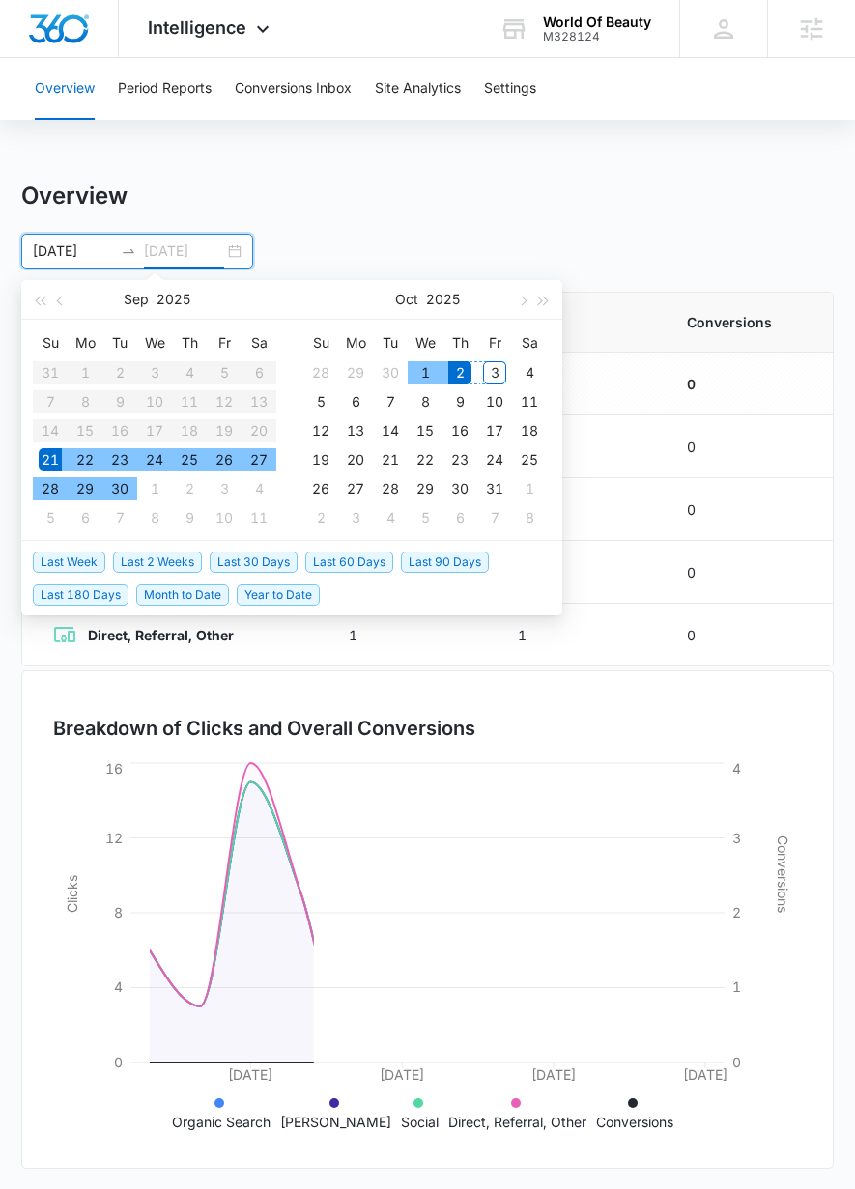
click at [500, 374] on div "3" at bounding box center [494, 372] width 23 height 23
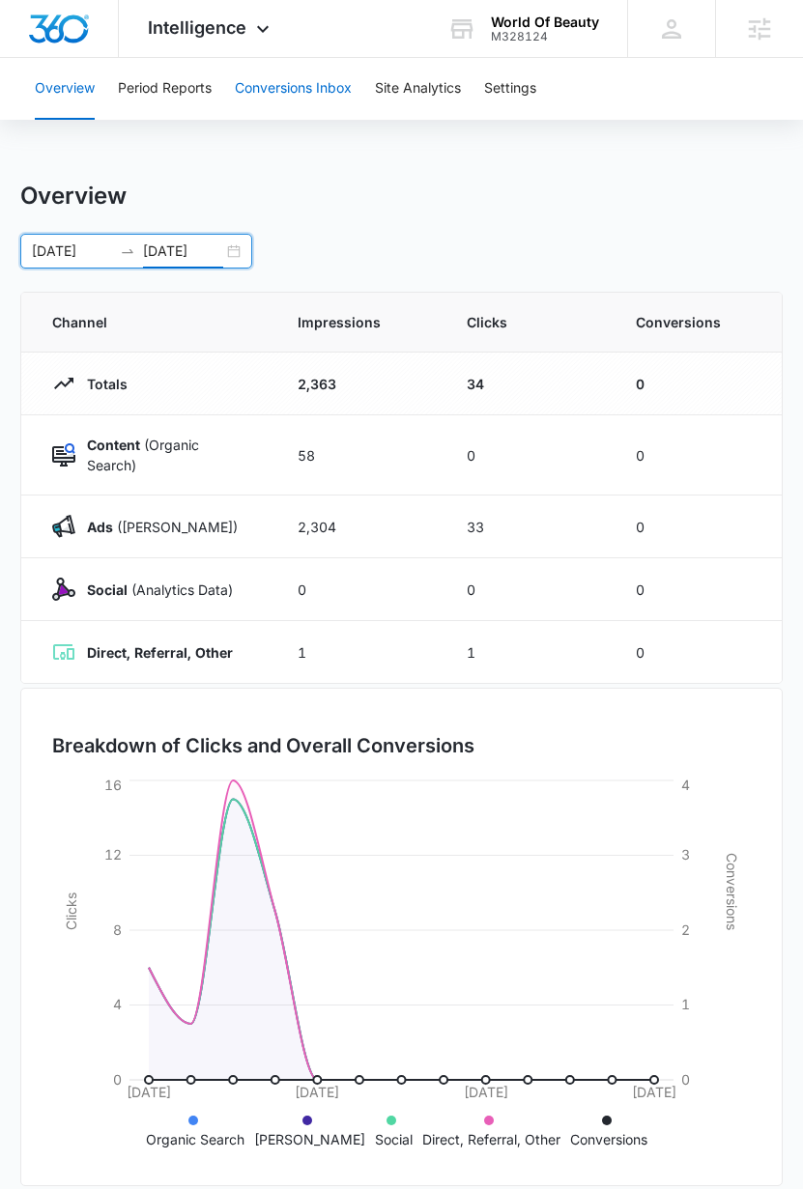
click at [278, 88] on button "Conversions Inbox" at bounding box center [293, 89] width 117 height 62
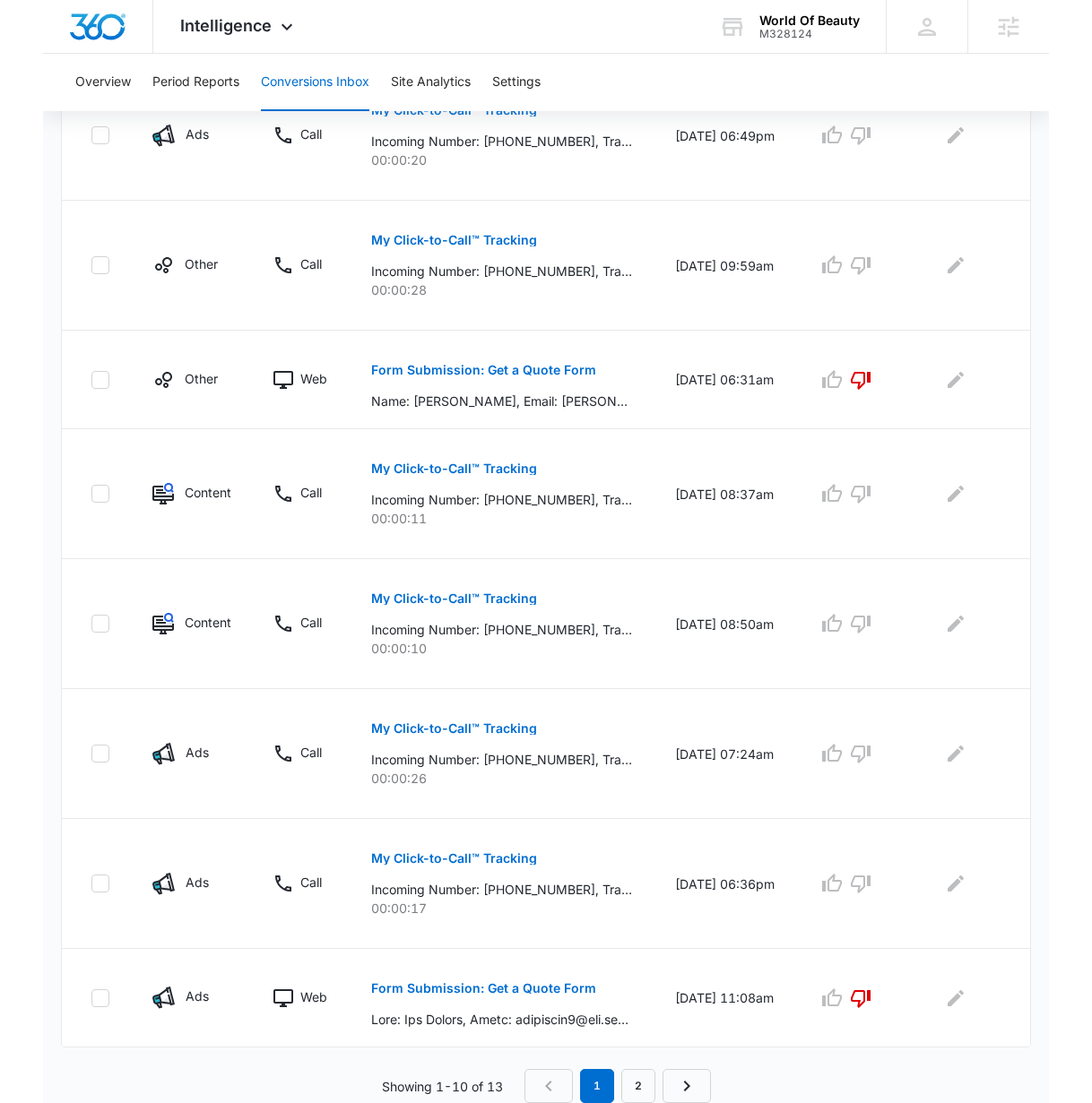
scroll to position [754, 0]
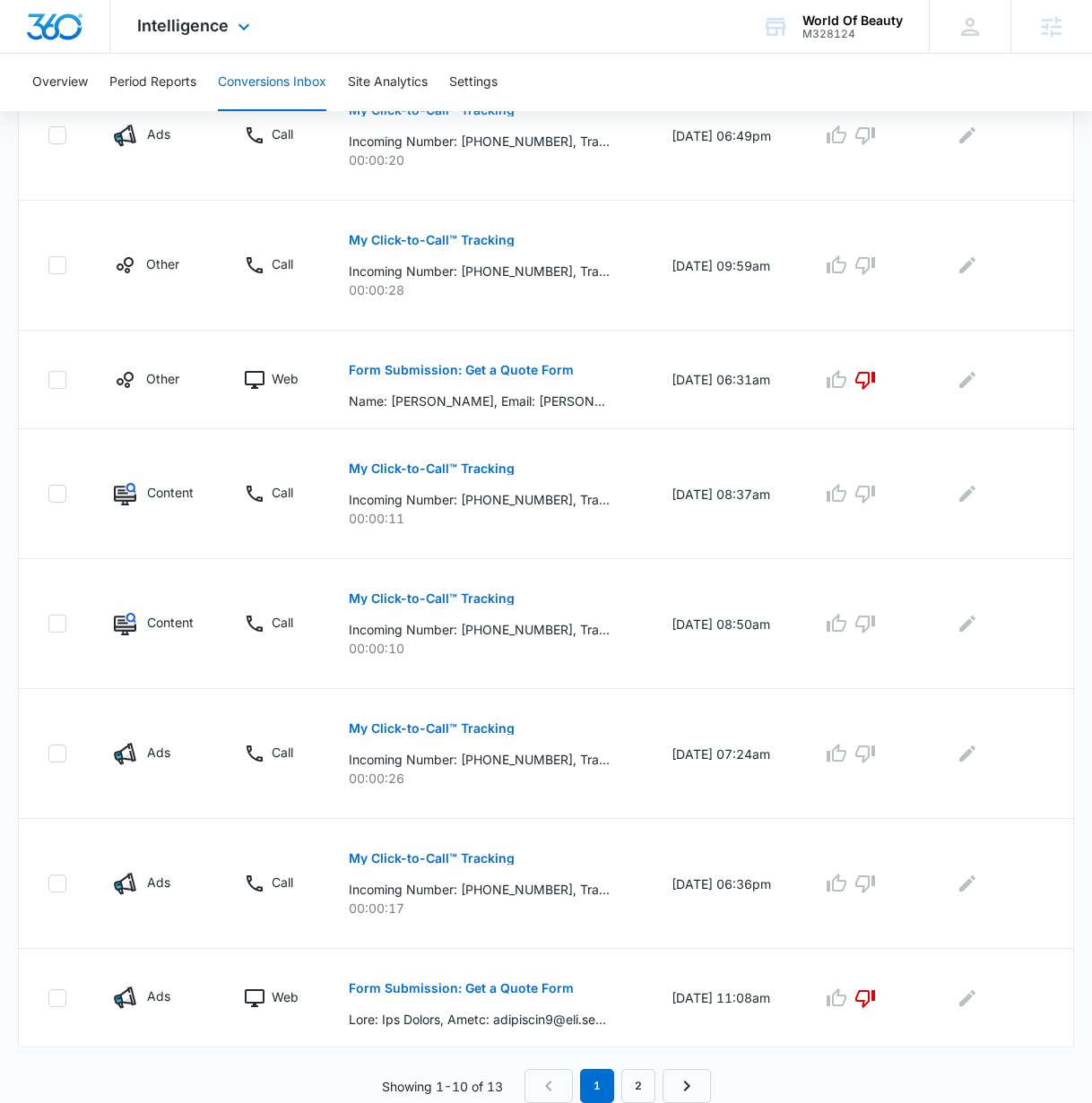
drag, startPoint x: 187, startPoint y: 31, endPoint x: 161, endPoint y: 45, distance: 29.5
click at [186, 31] on span "Intelligence" at bounding box center [183, 25] width 92 height 19
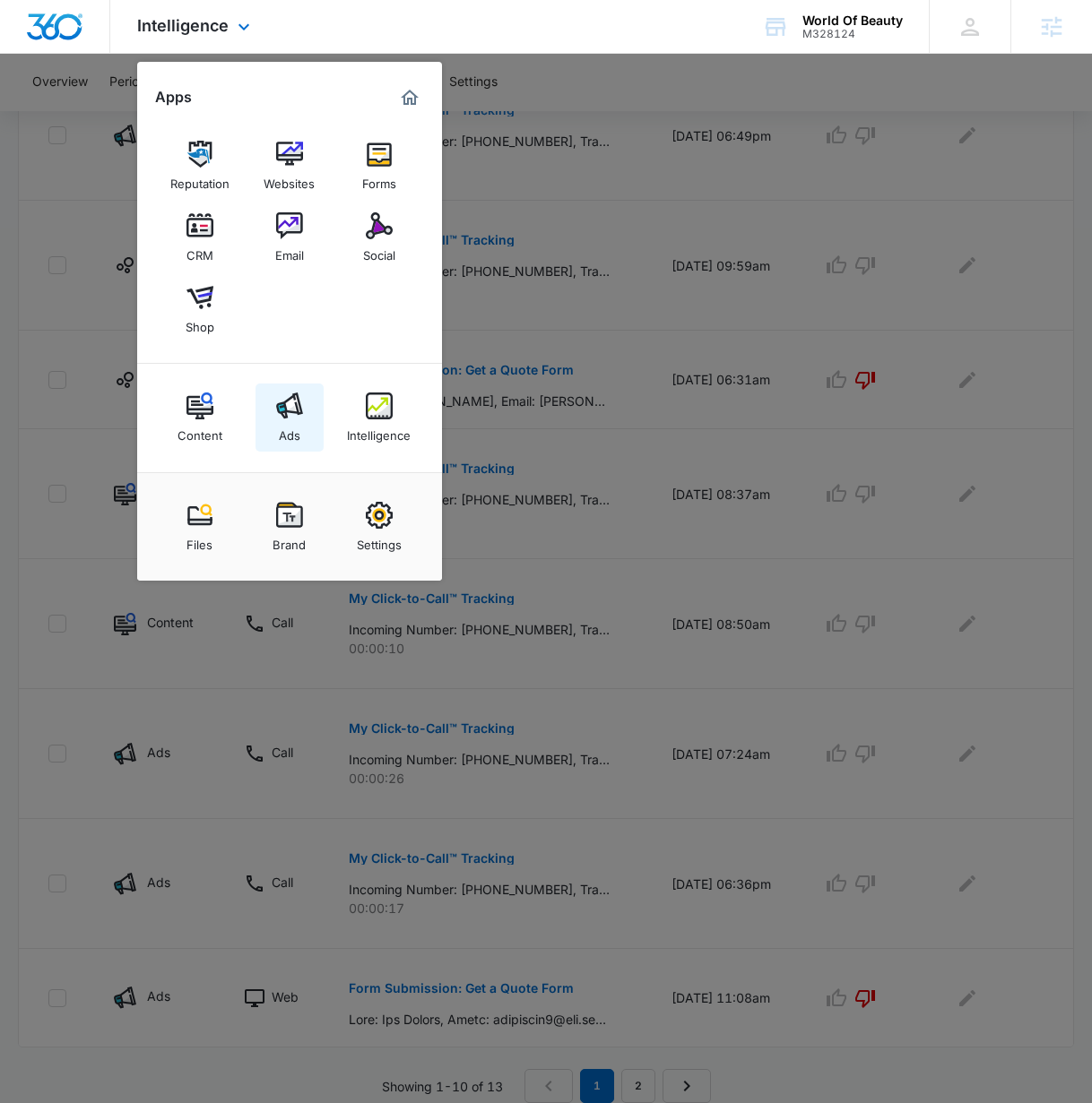
click at [275, 410] on link "Ads" at bounding box center [289, 417] width 68 height 68
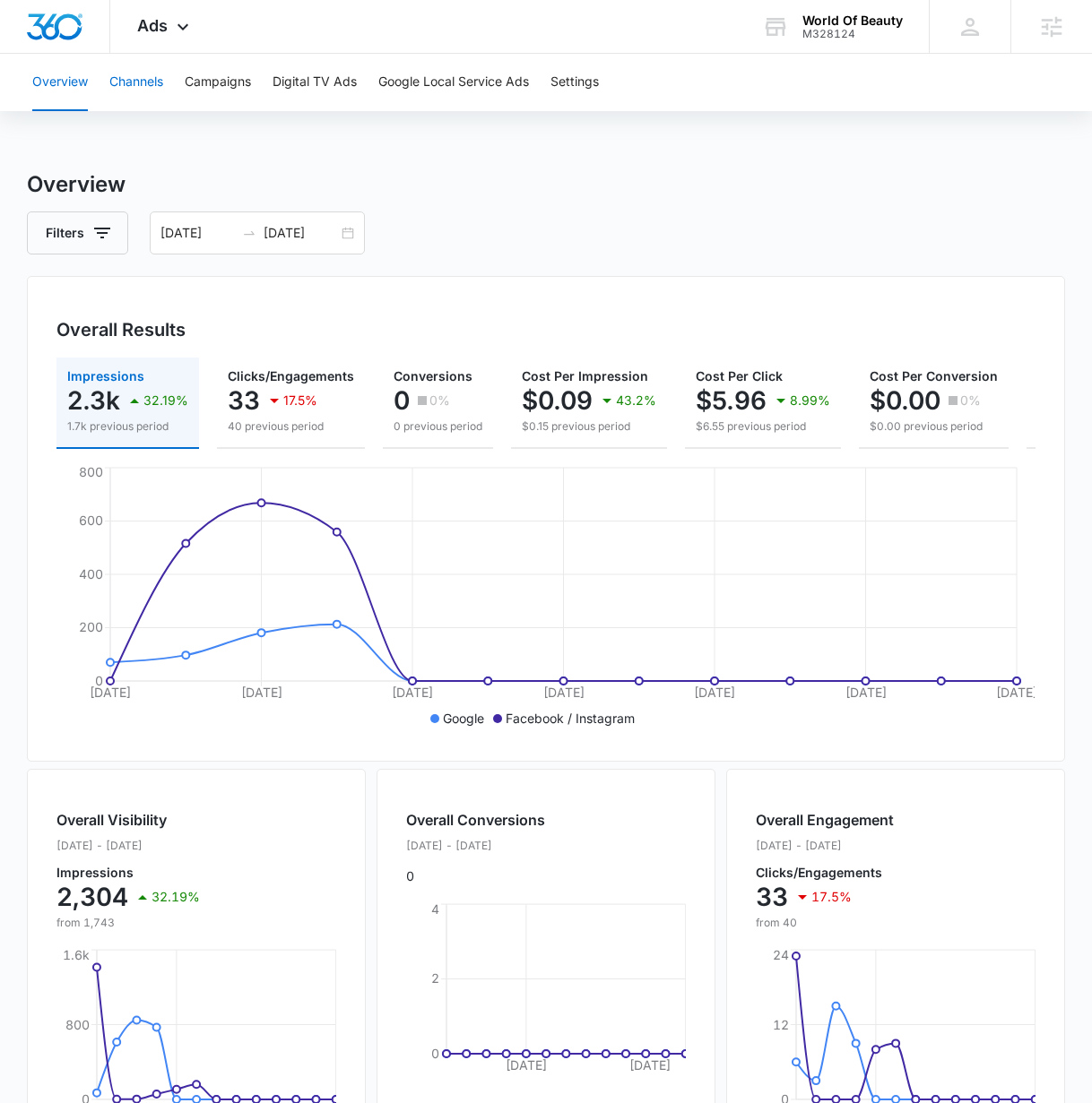
click at [135, 81] on button "Channels" at bounding box center [136, 83] width 54 height 58
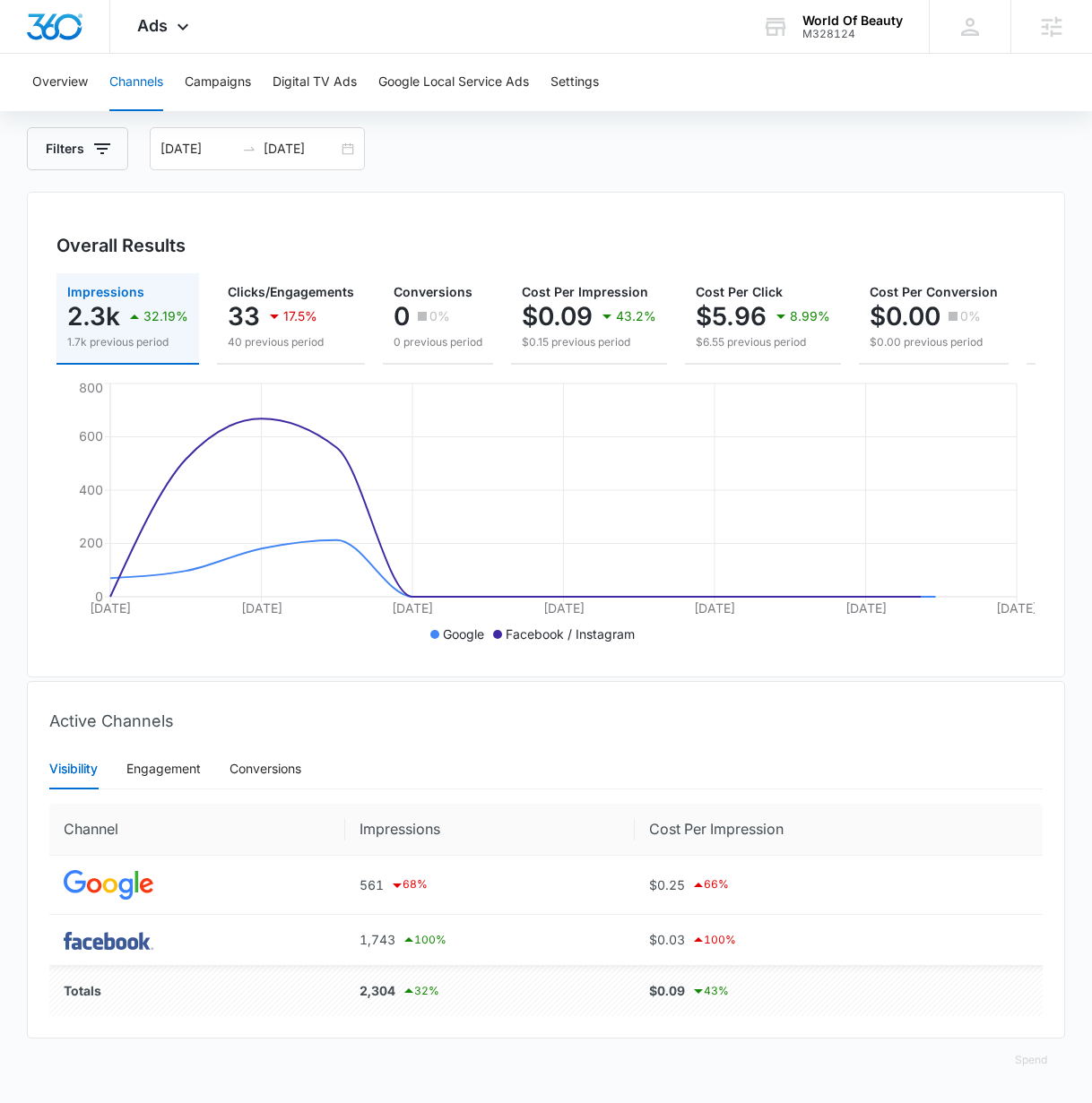
scroll to position [97, 0]
click at [120, 941] on img at bounding box center [109, 941] width 90 height 18
click at [225, 77] on button "Campaigns" at bounding box center [217, 83] width 66 height 58
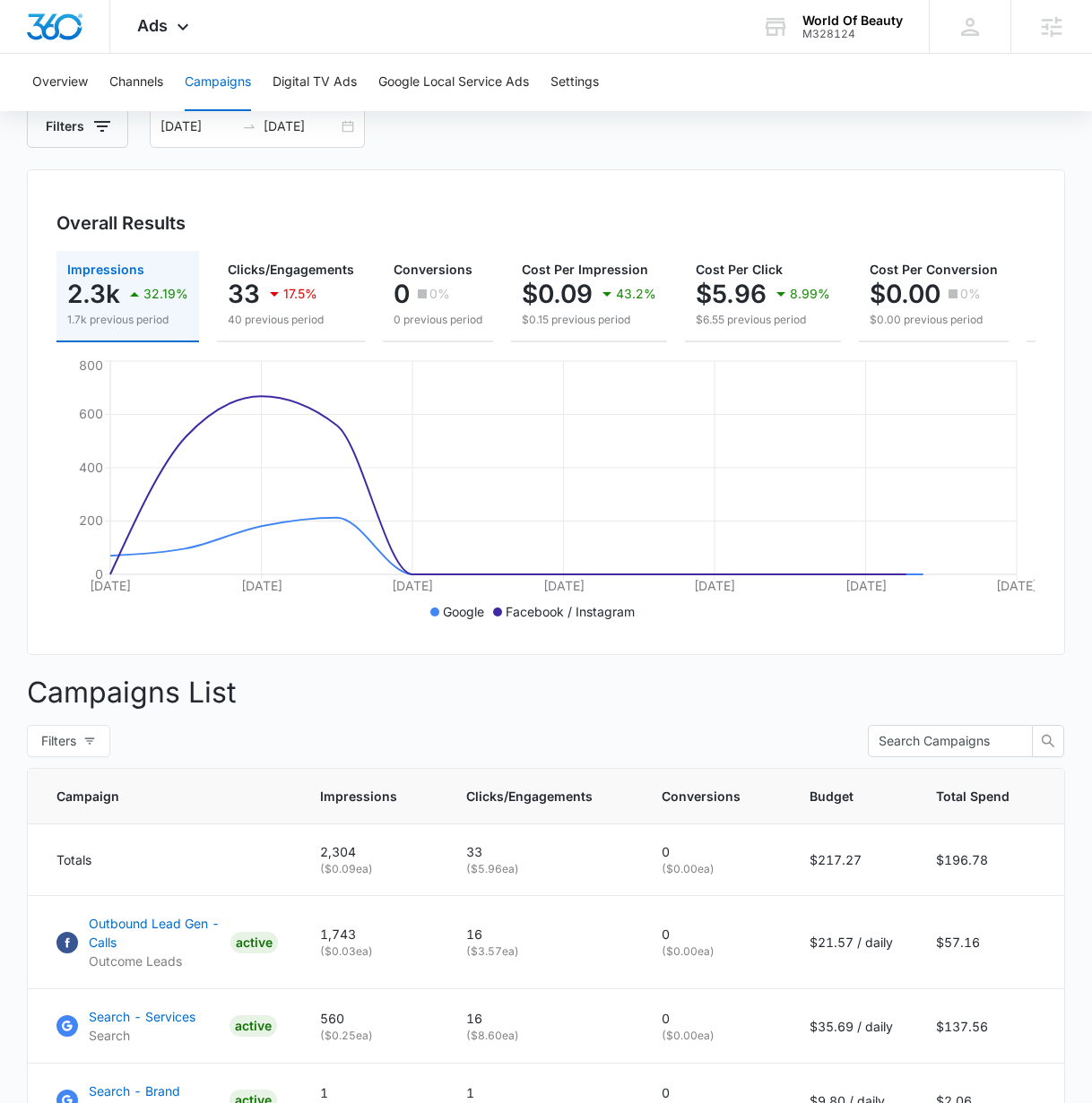
scroll to position [281, 0]
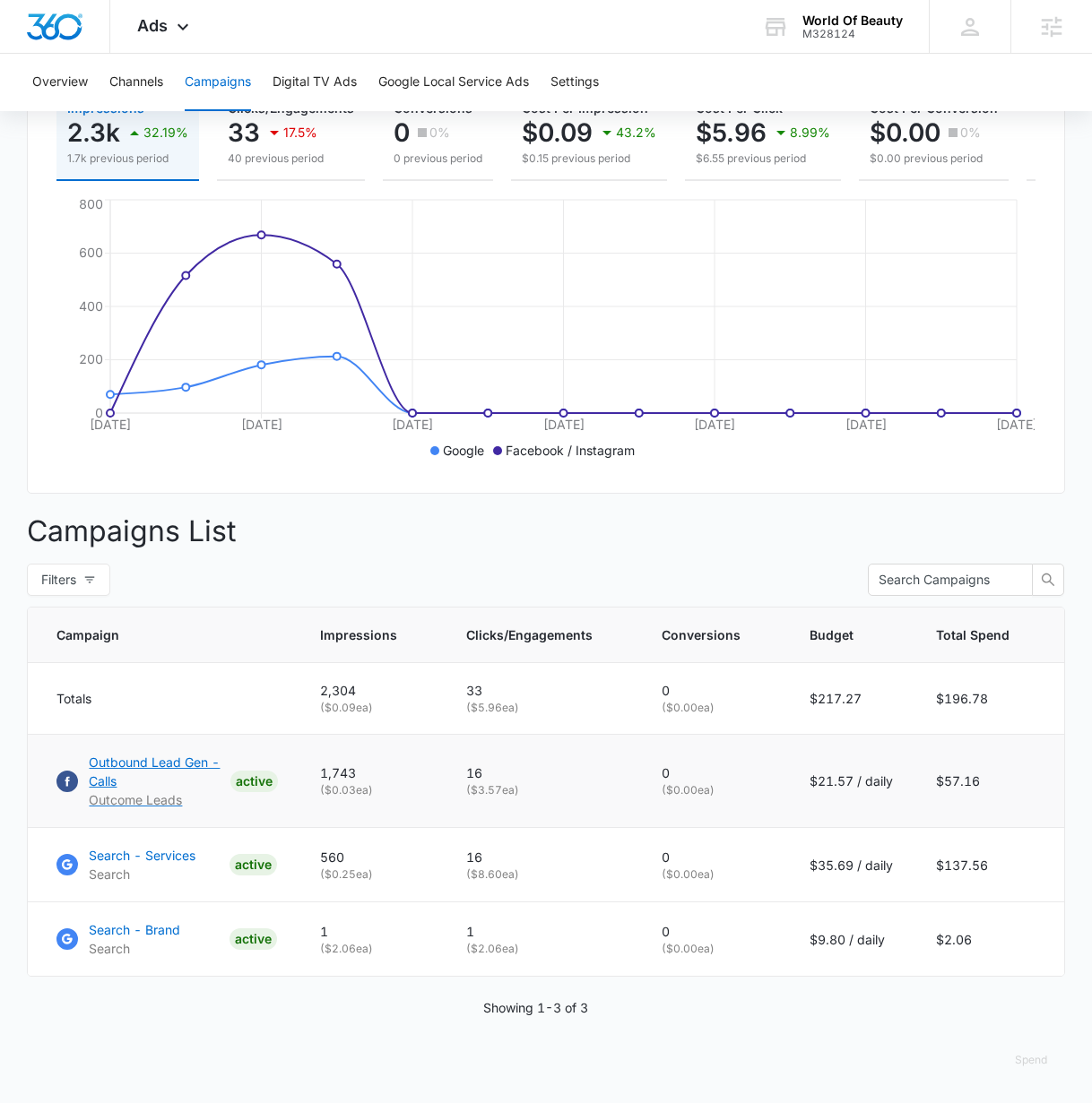
click at [133, 766] on p "Outbound Lead Gen - Calls" at bounding box center [156, 772] width 134 height 38
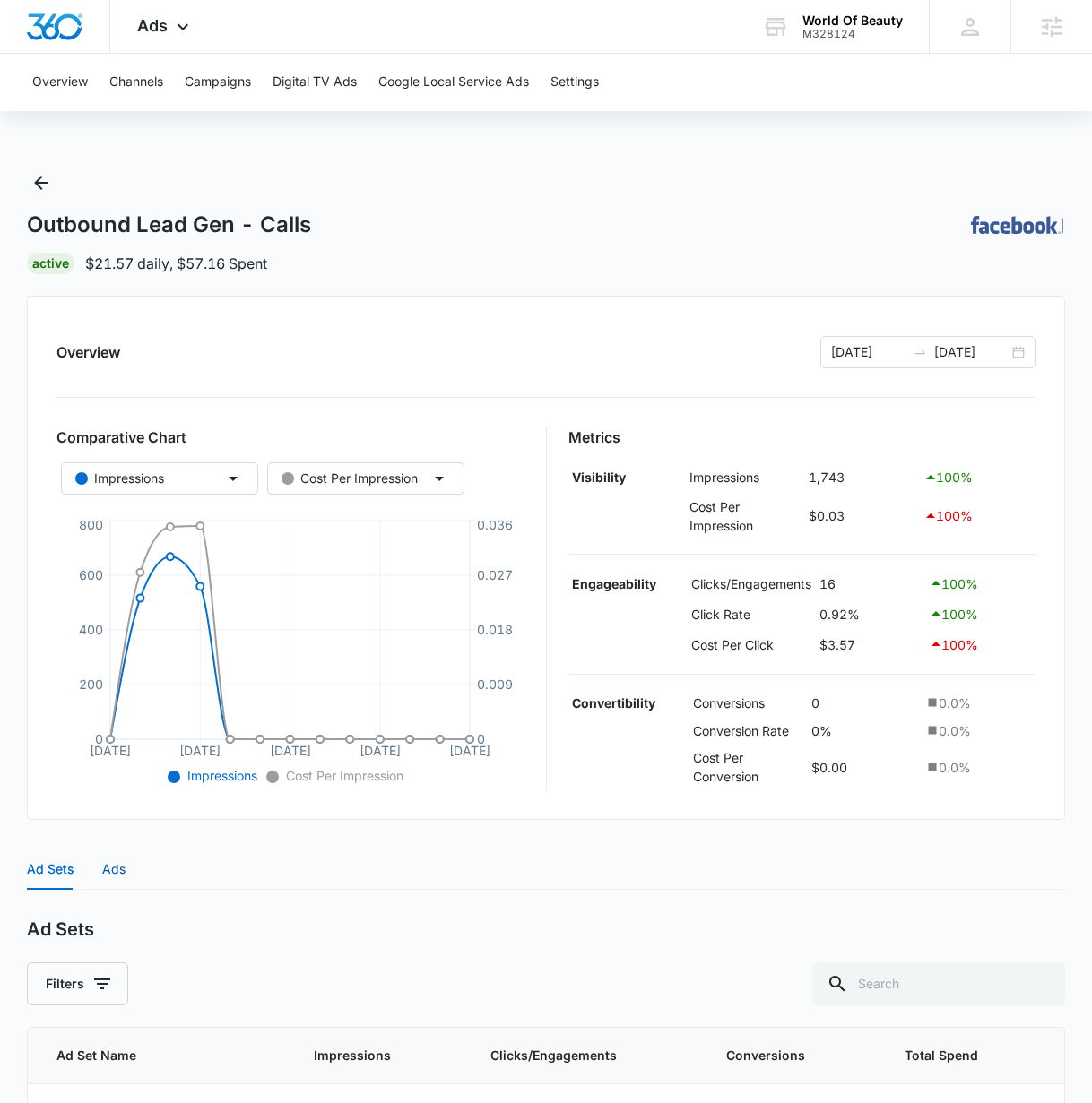
click at [114, 868] on div "Ads" at bounding box center [113, 869] width 23 height 19
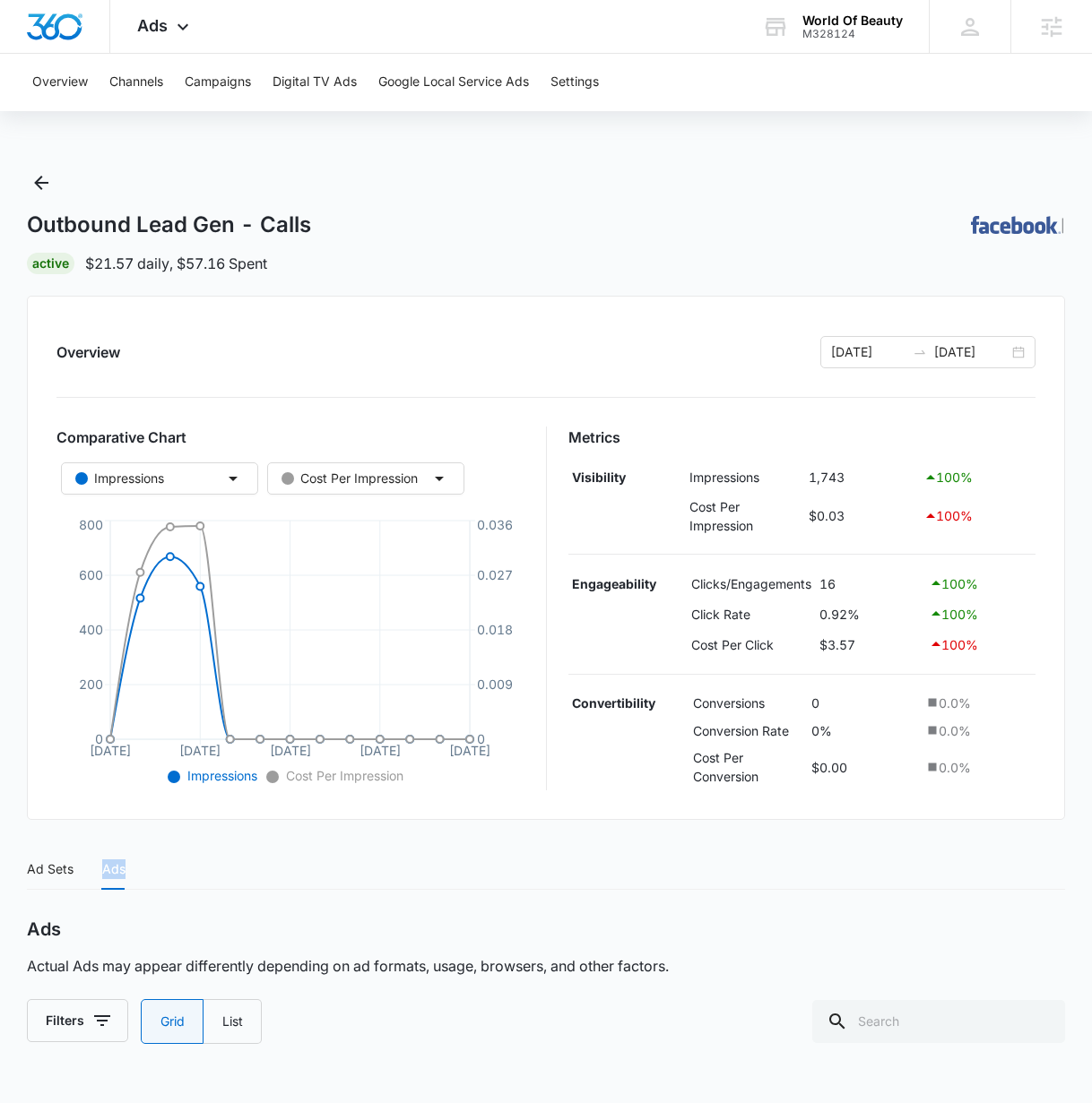
click at [114, 868] on div "Ads" at bounding box center [113, 869] width 23 height 19
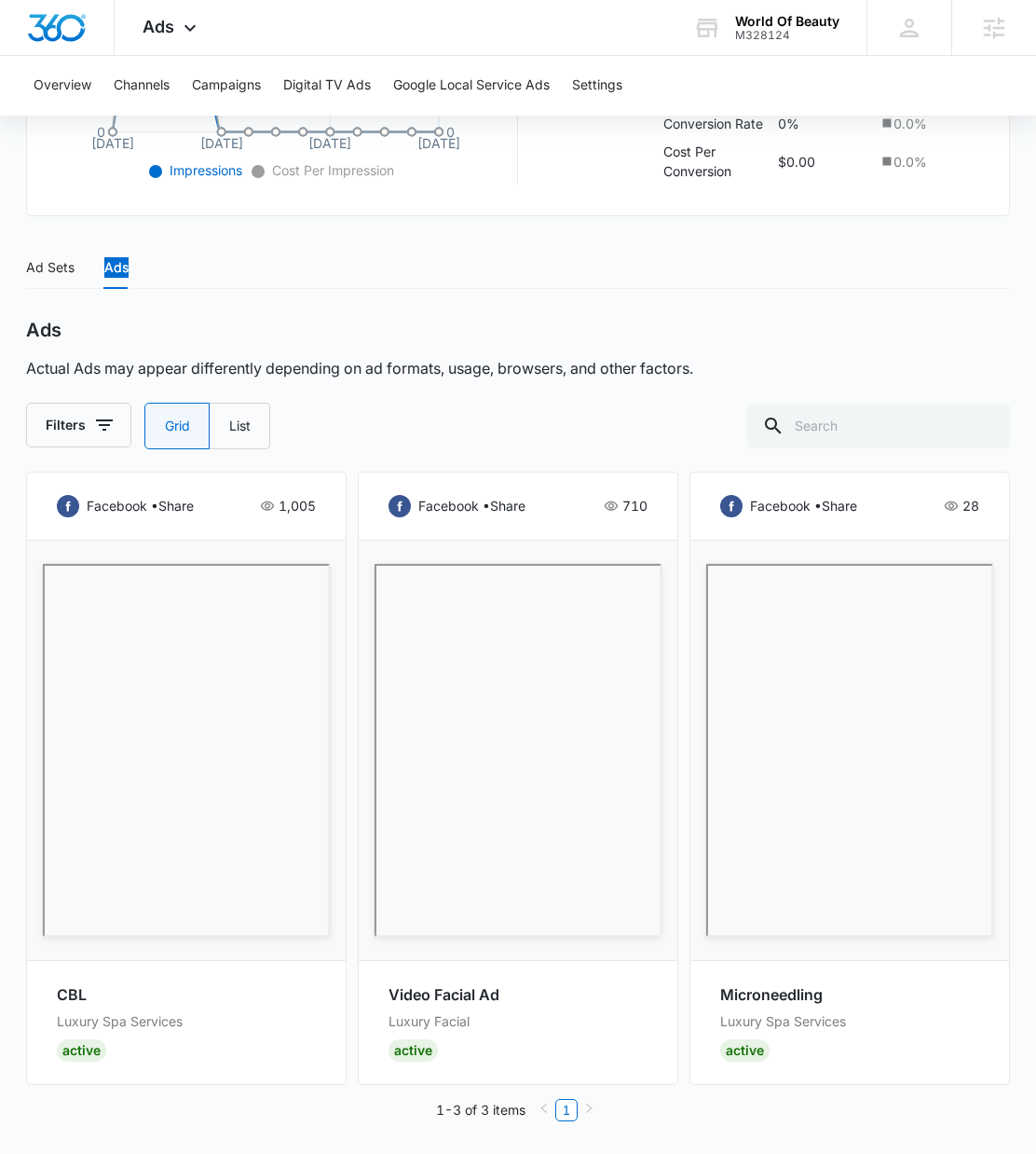
scroll to position [640, 0]
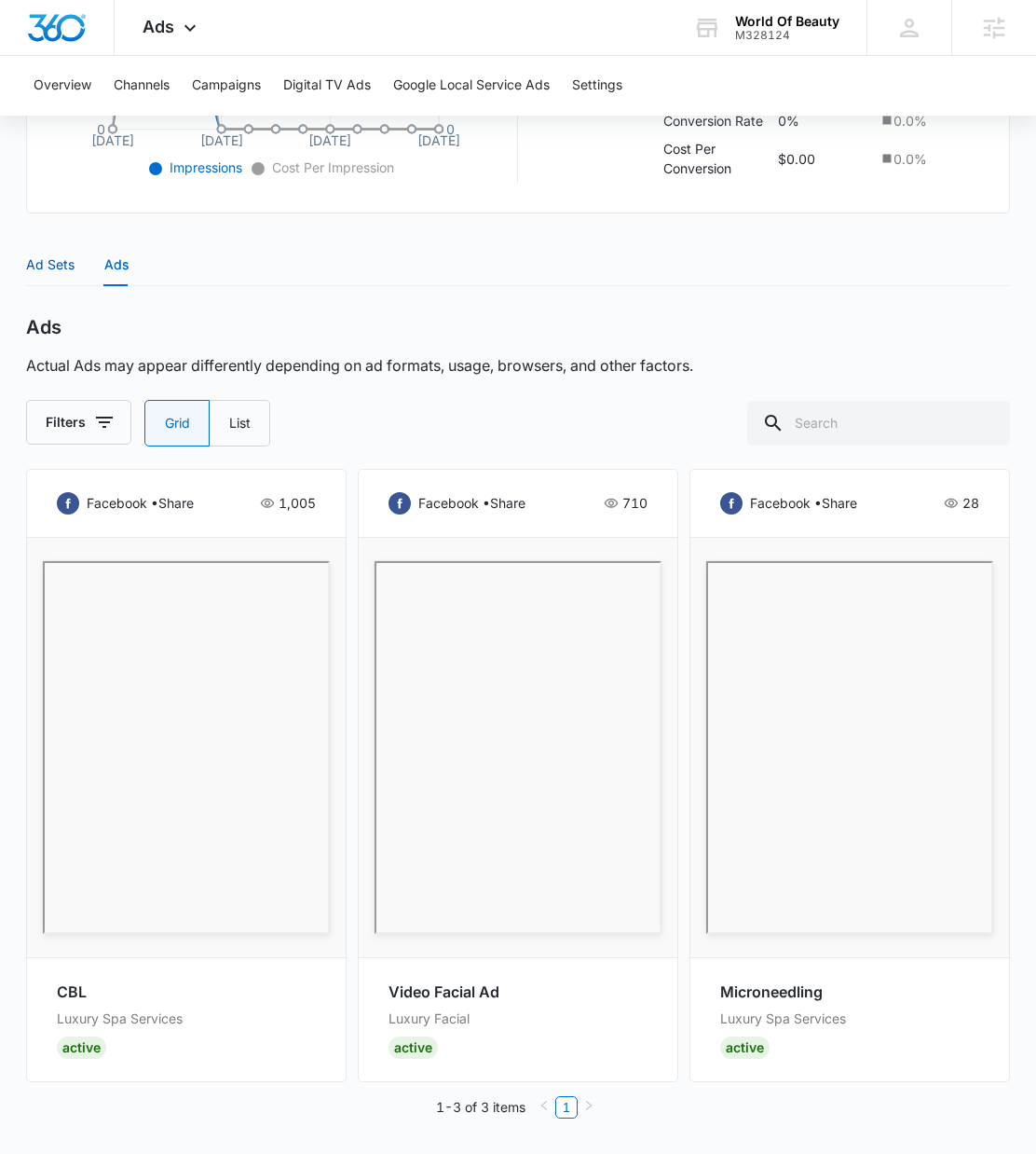
click at [51, 261] on div "Ad Sets" at bounding box center [50, 264] width 48 height 20
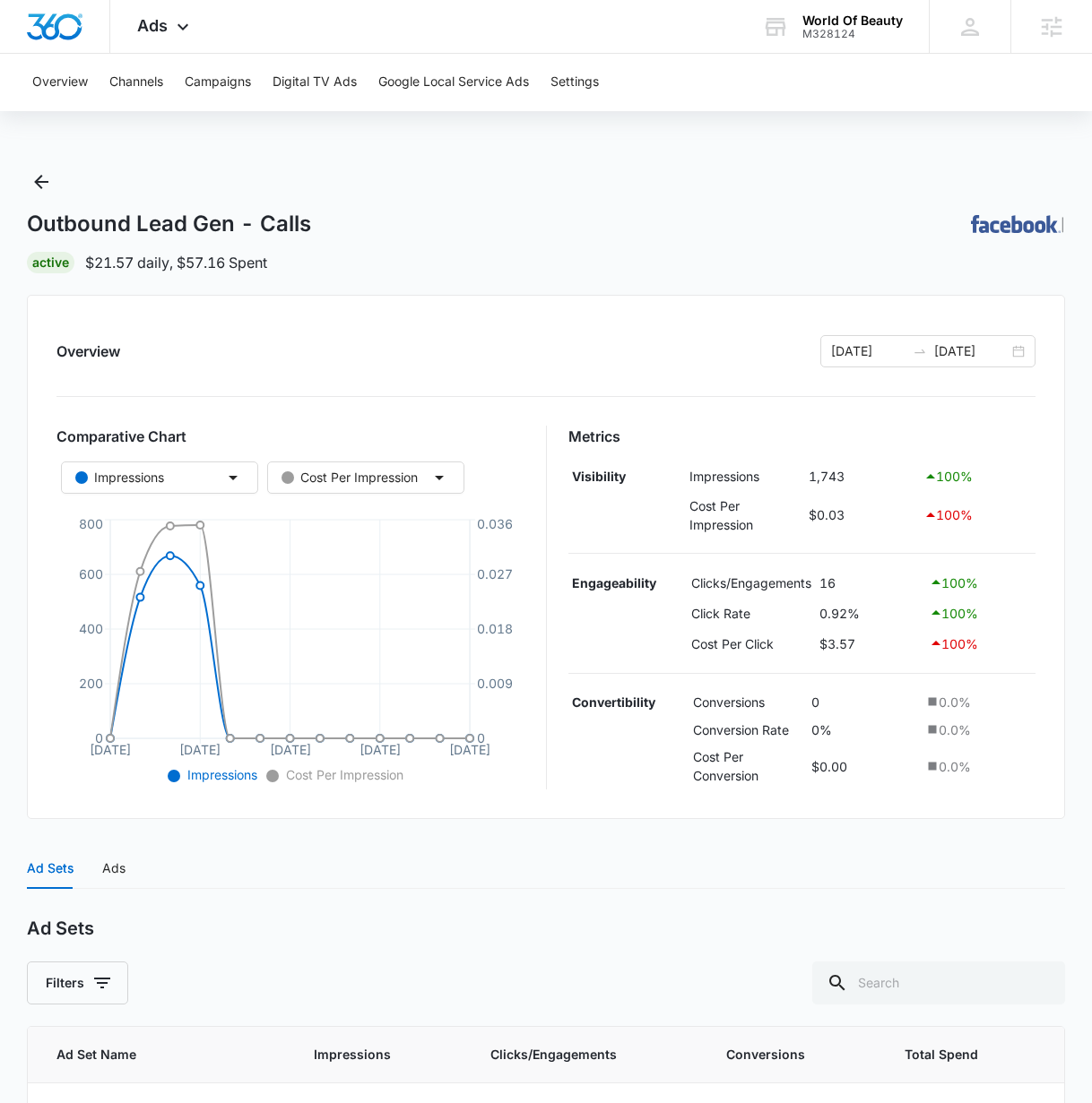
scroll to position [0, 0]
click at [123, 82] on button "Channels" at bounding box center [136, 83] width 54 height 58
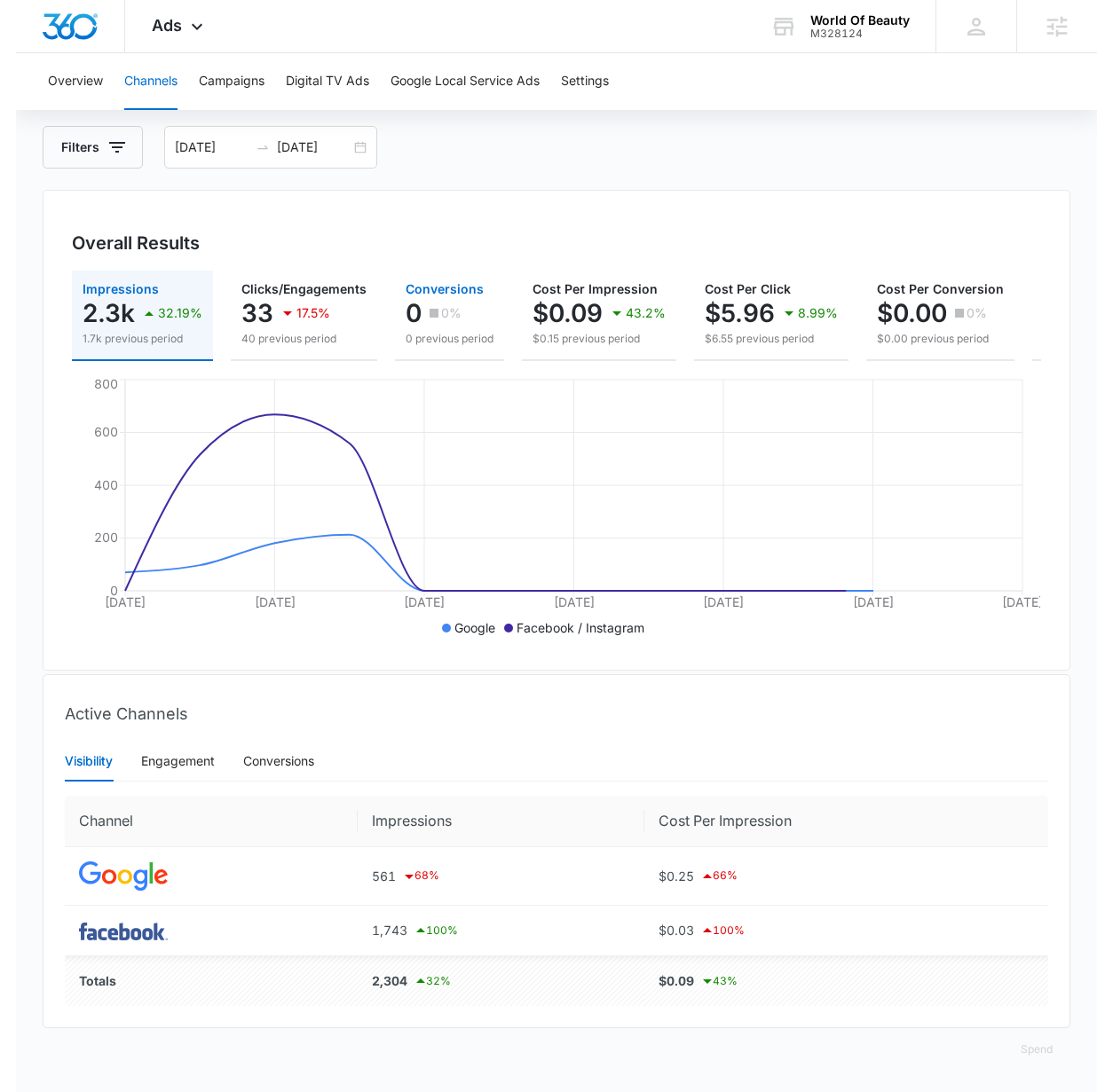
scroll to position [96, 0]
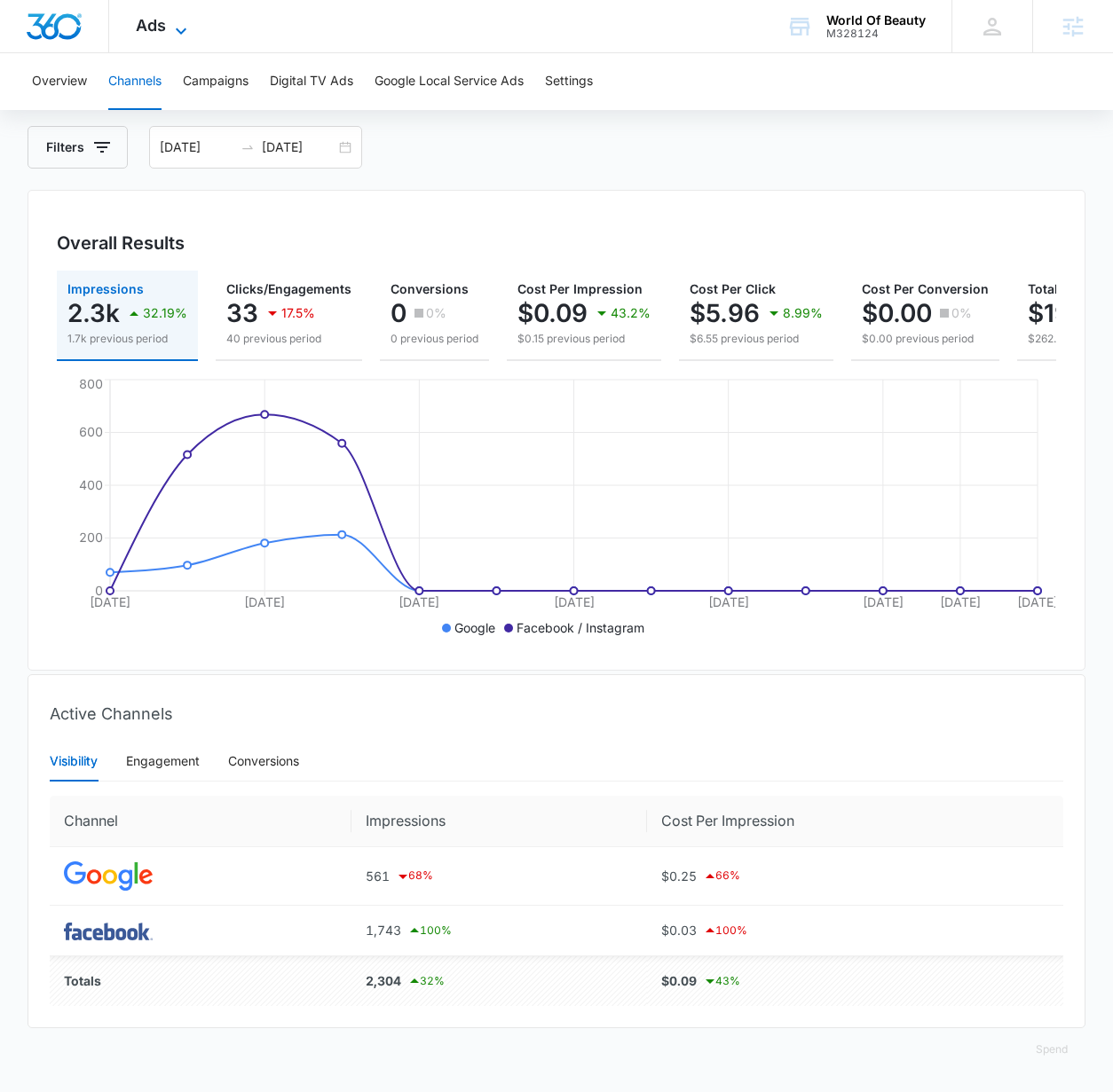
click at [146, 26] on span "Ads" at bounding box center [151, 25] width 30 height 18
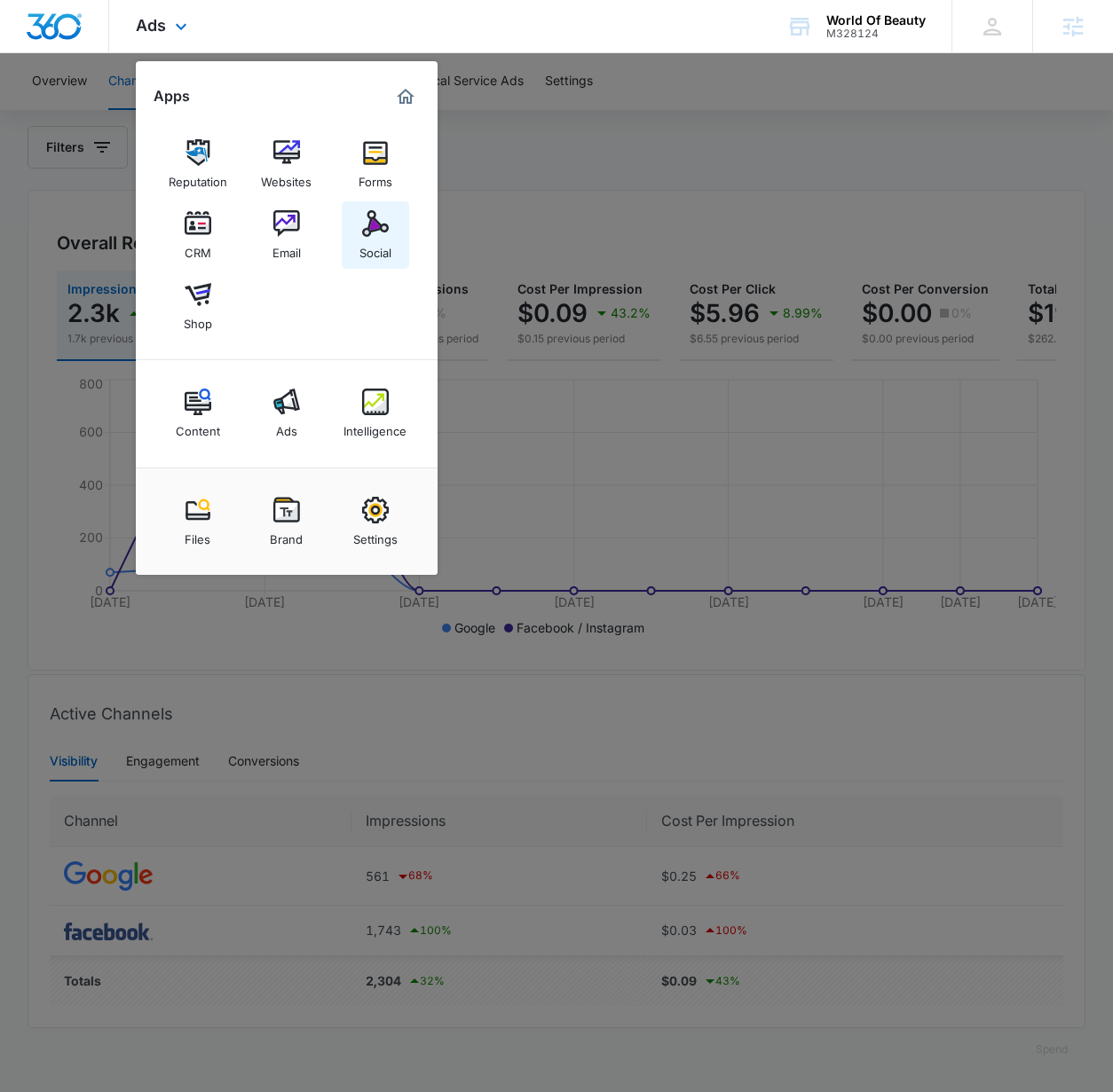
click at [365, 236] on img at bounding box center [375, 223] width 27 height 27
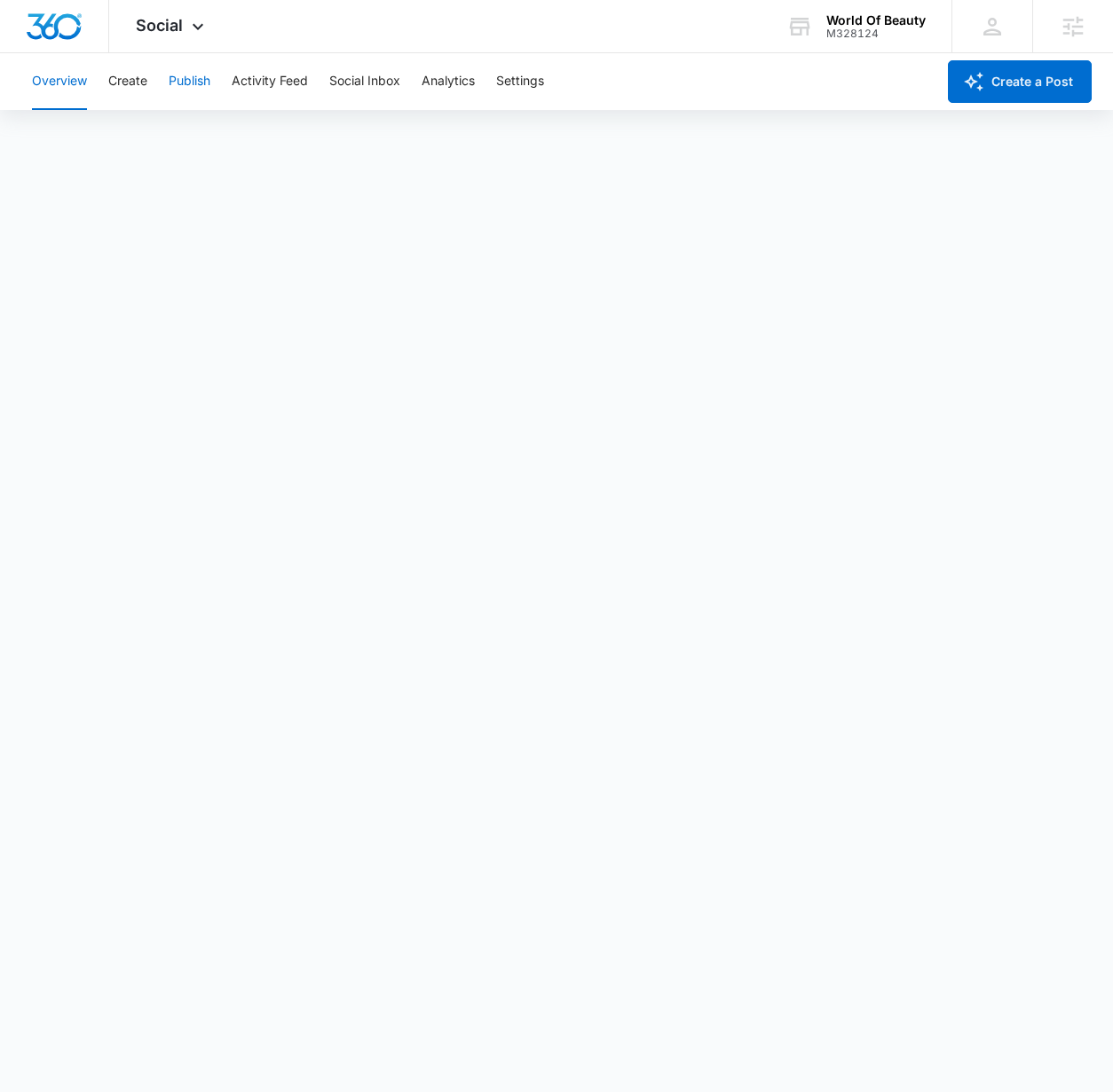
drag, startPoint x: 177, startPoint y: 82, endPoint x: 187, endPoint y: 81, distance: 10.0
click at [179, 82] on button "Publish" at bounding box center [189, 82] width 41 height 57
